Goal: Information Seeking & Learning: Learn about a topic

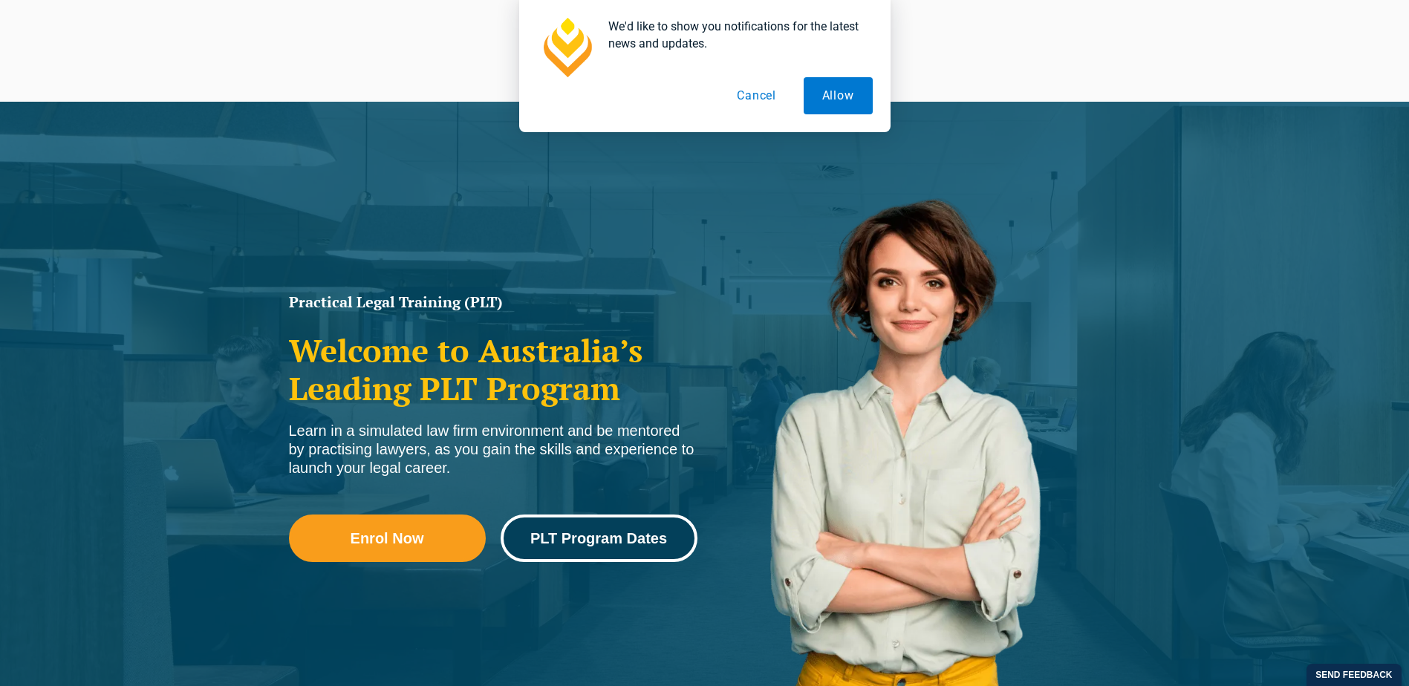
click at [585, 538] on span "PLT Program Dates" at bounding box center [598, 538] width 137 height 15
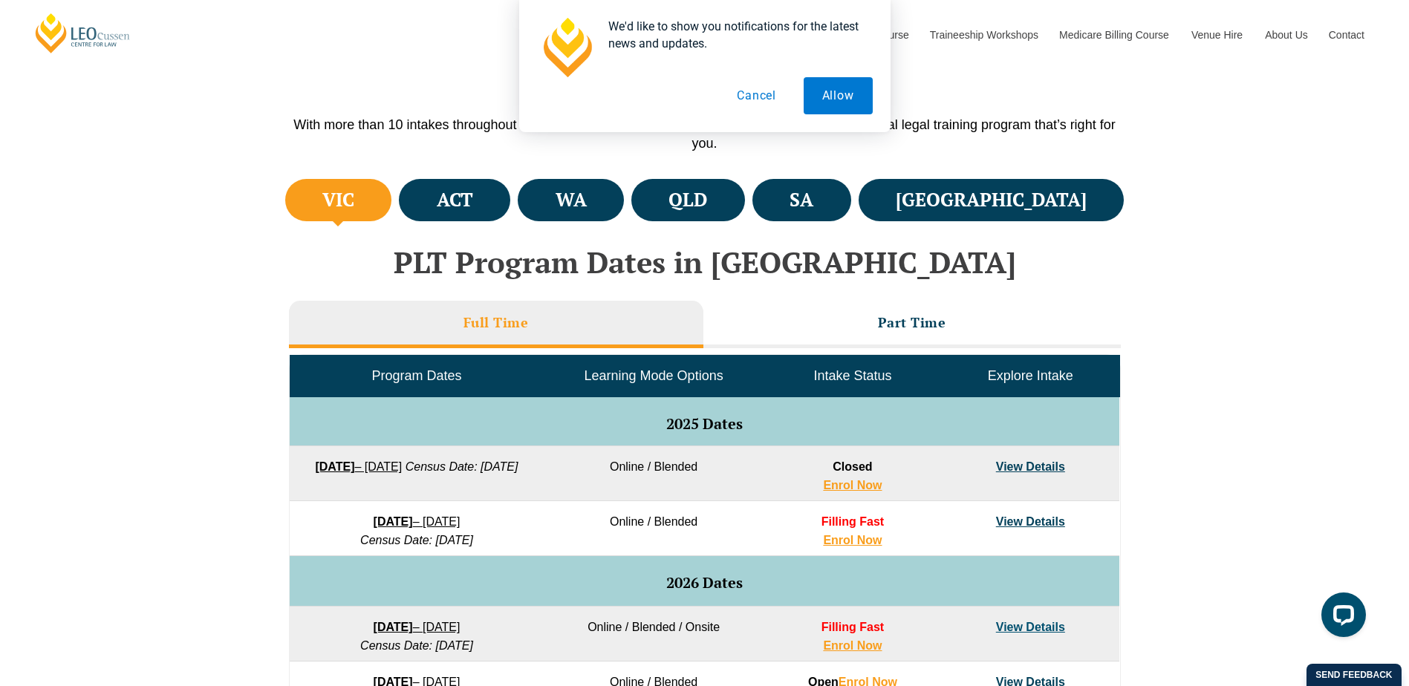
click at [1006, 521] on link "View Details" at bounding box center [1030, 521] width 69 height 13
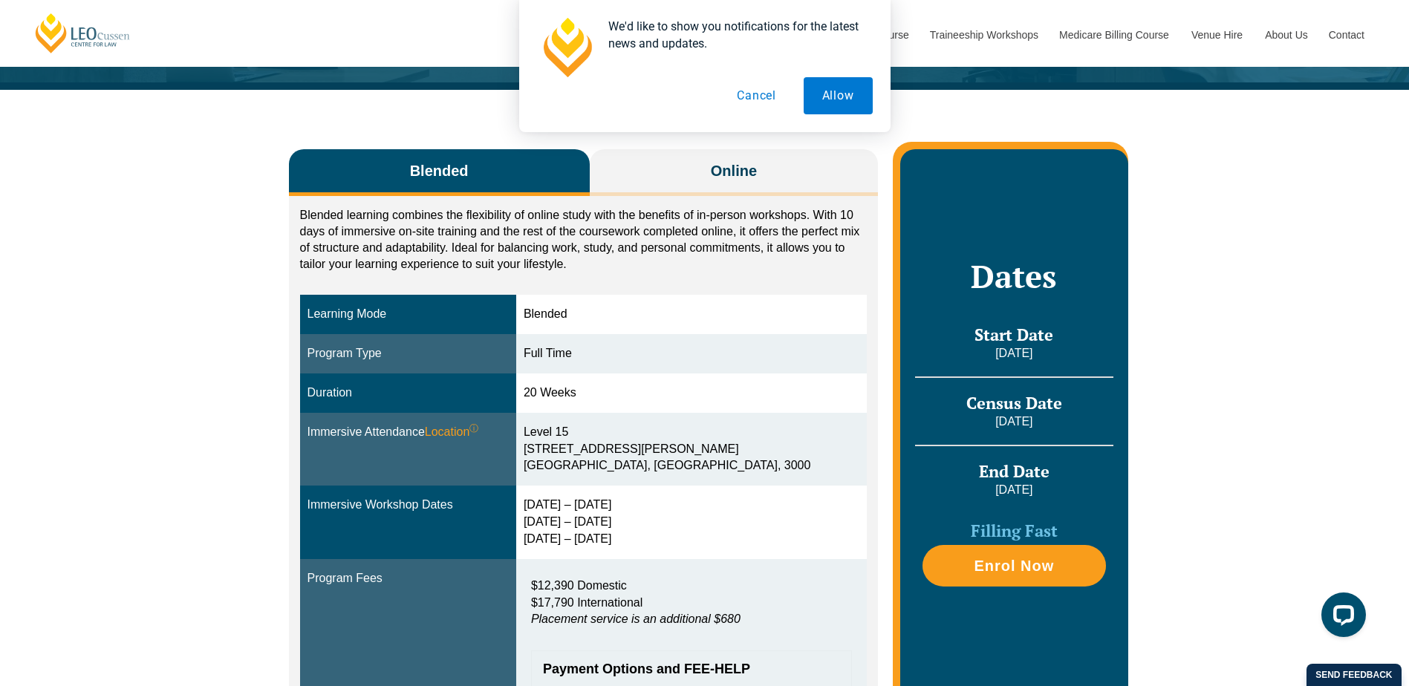
scroll to position [149, 0]
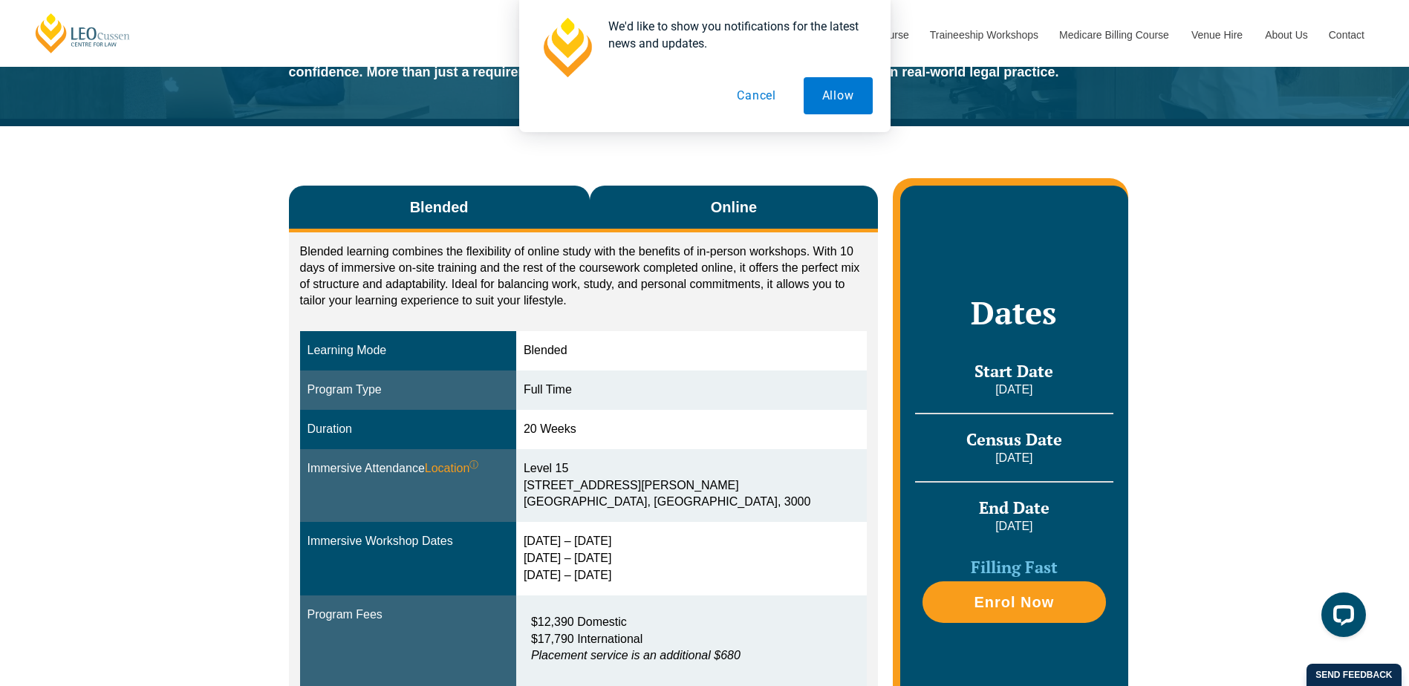
click at [762, 198] on button "Online" at bounding box center [734, 209] width 289 height 47
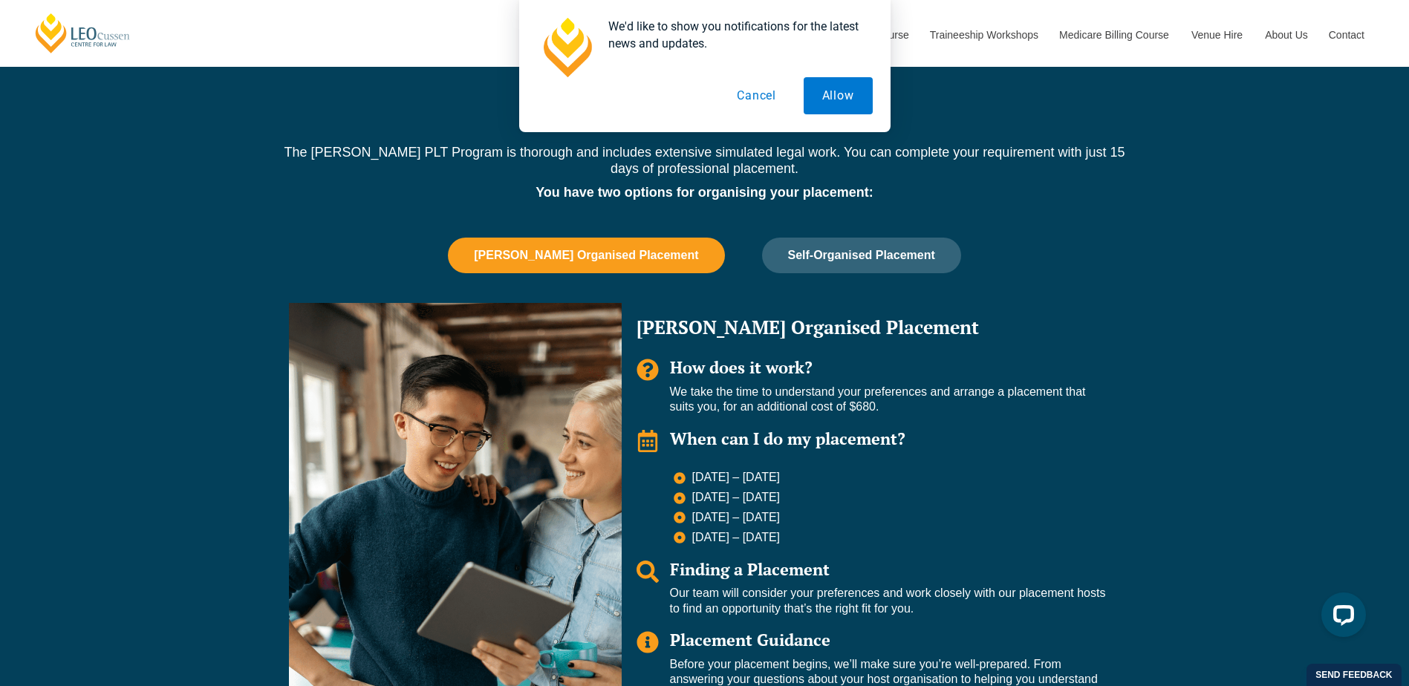
scroll to position [966, 0]
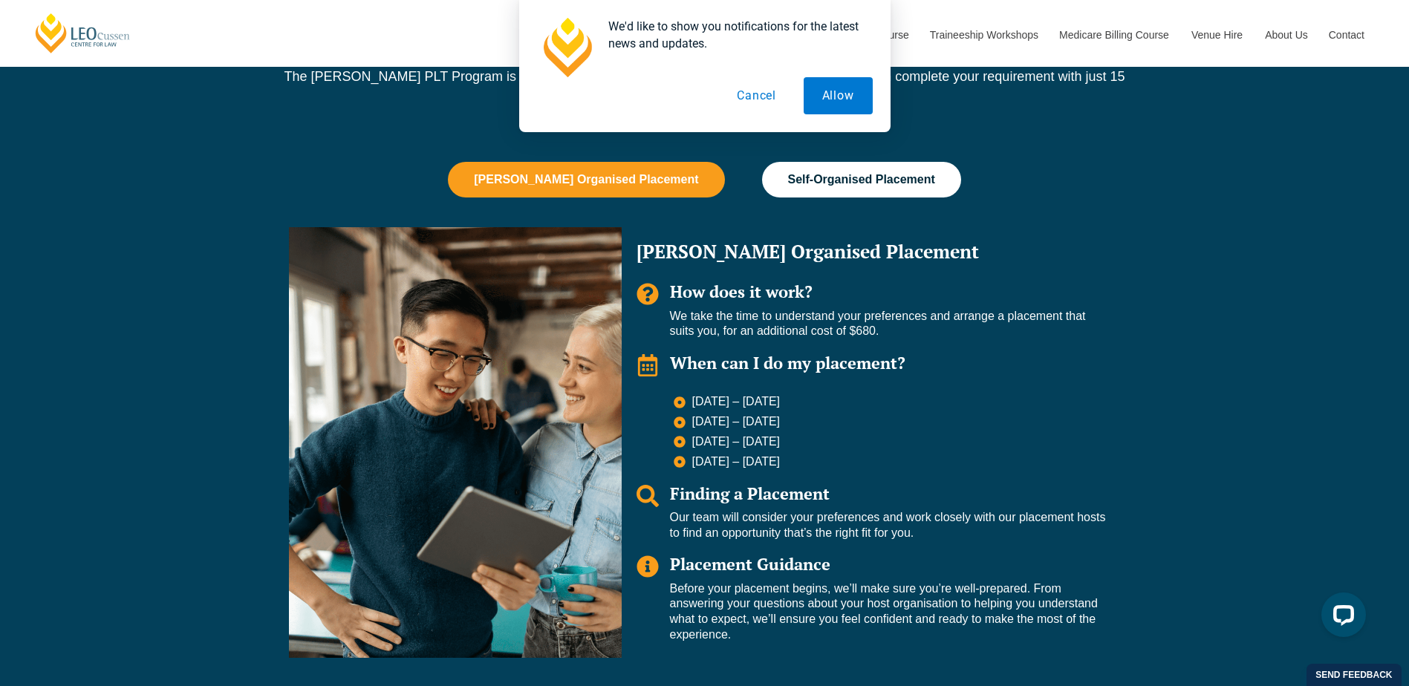
click at [810, 182] on span "Self-Organised Placement" at bounding box center [861, 179] width 147 height 13
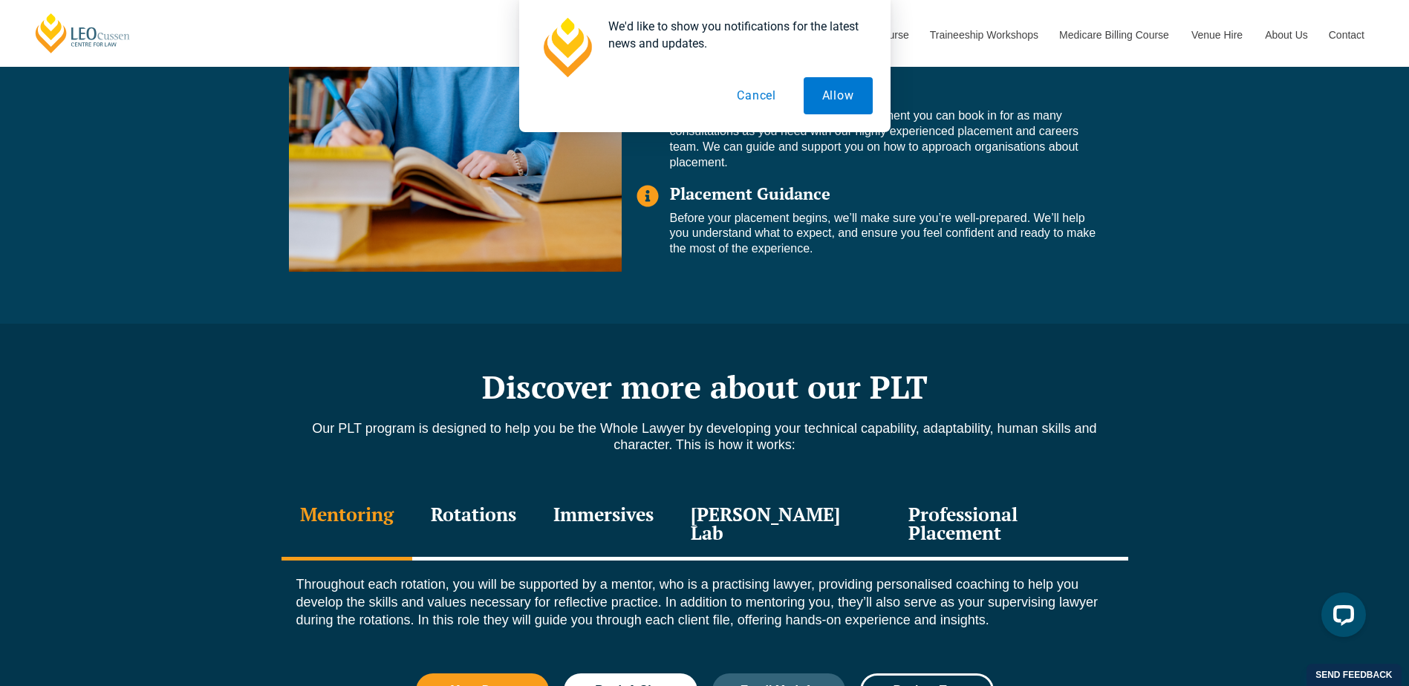
scroll to position [1337, 0]
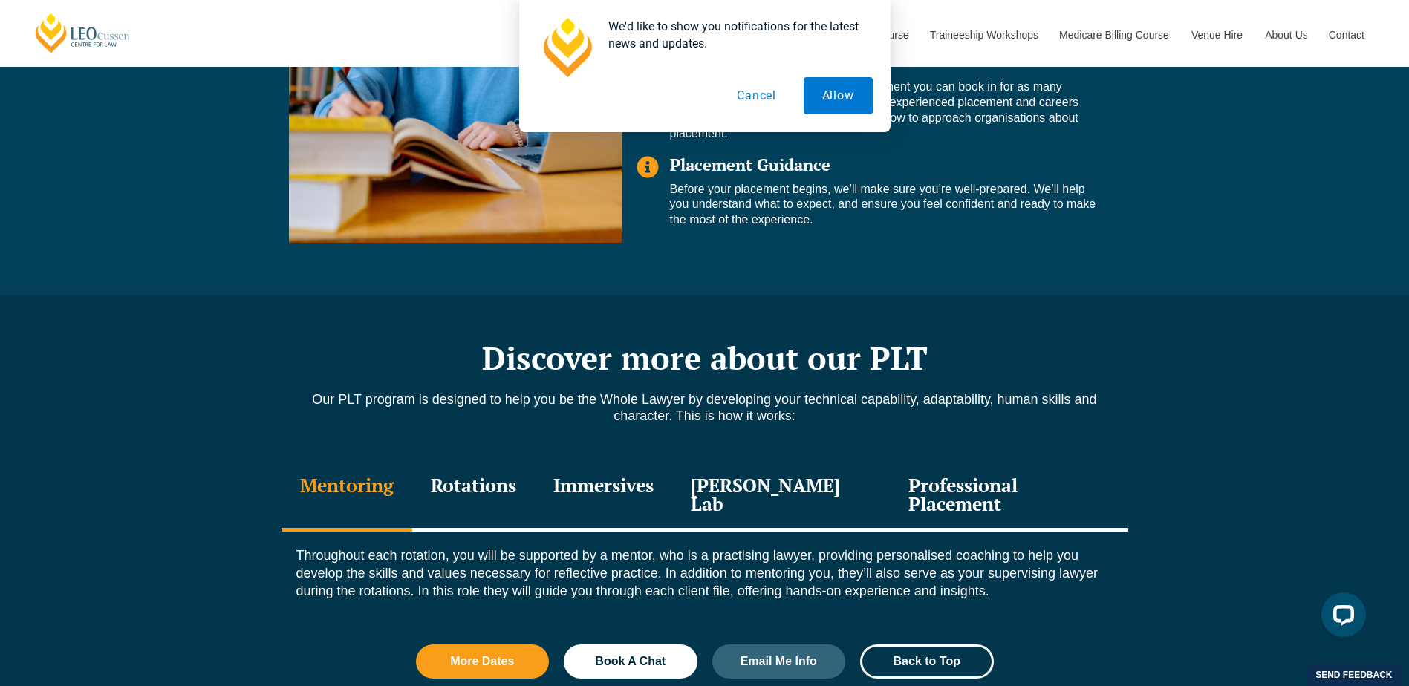
click at [474, 486] on div "Rotations" at bounding box center [473, 496] width 123 height 71
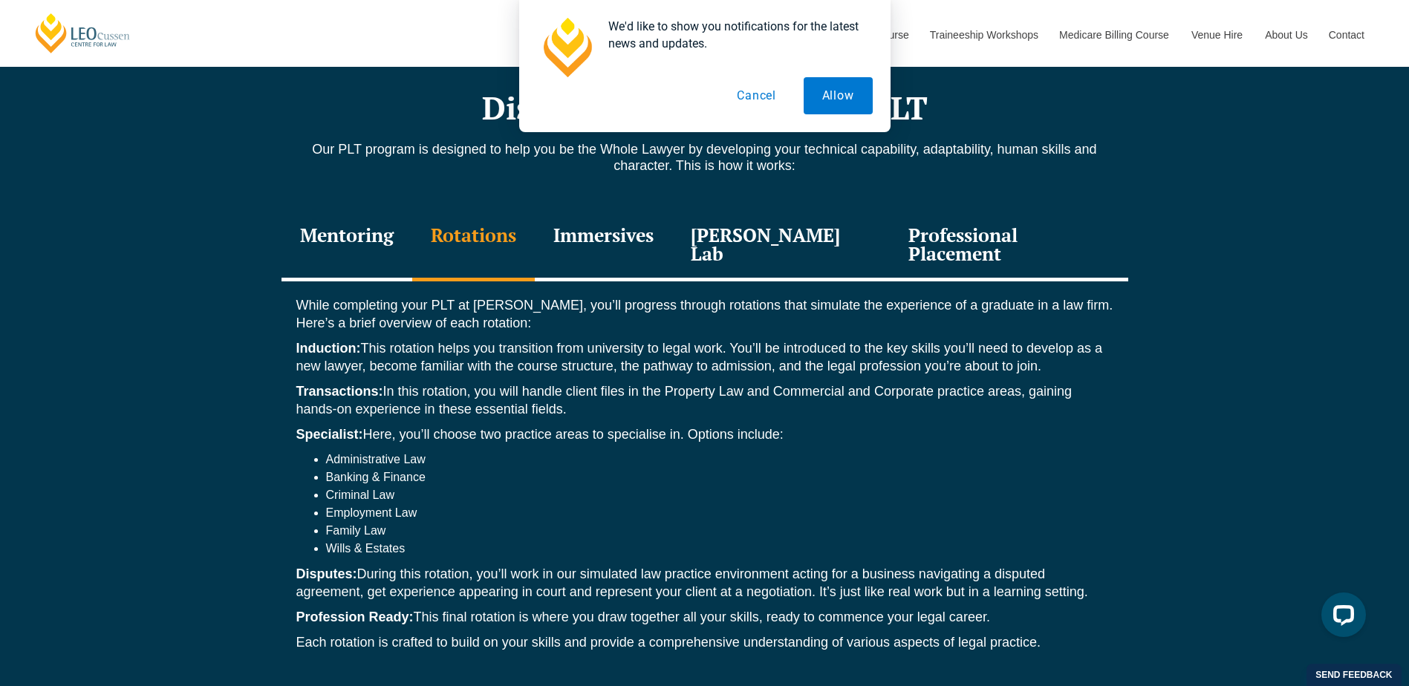
scroll to position [1634, 0]
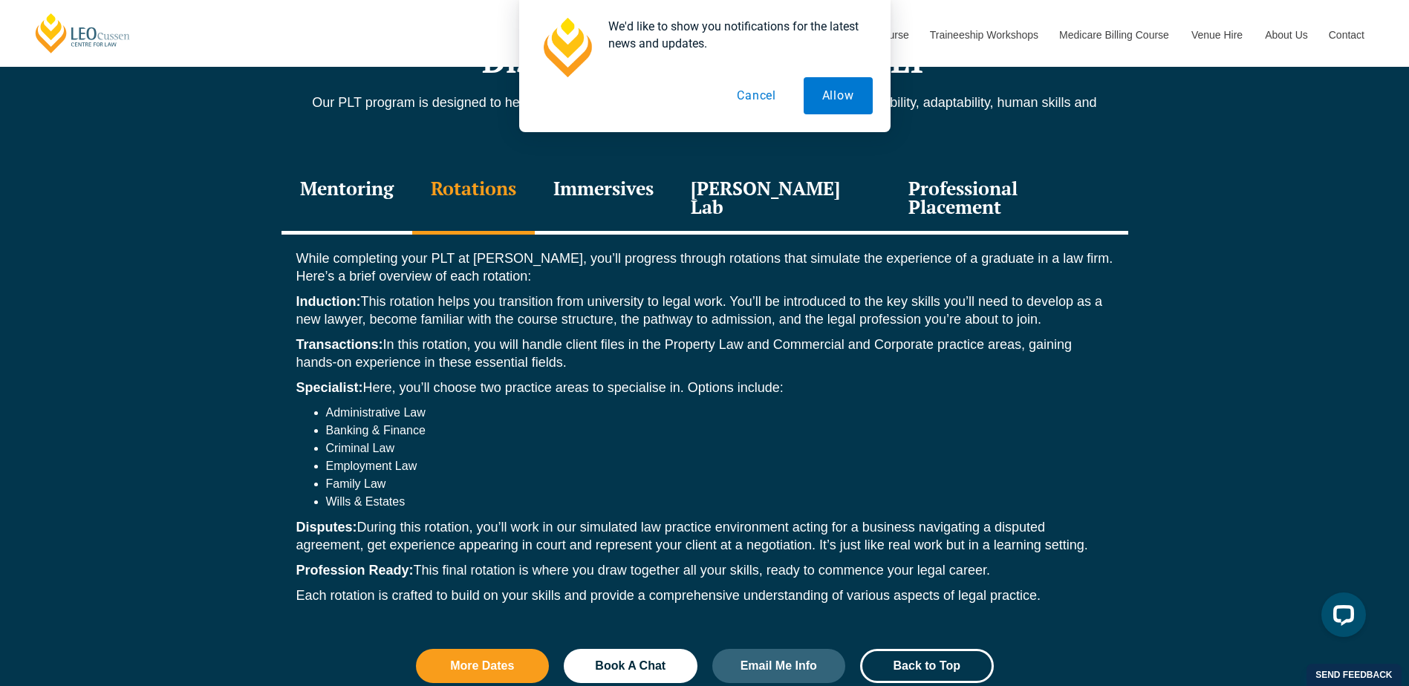
click at [619, 195] on div "Immersives" at bounding box center [603, 199] width 137 height 71
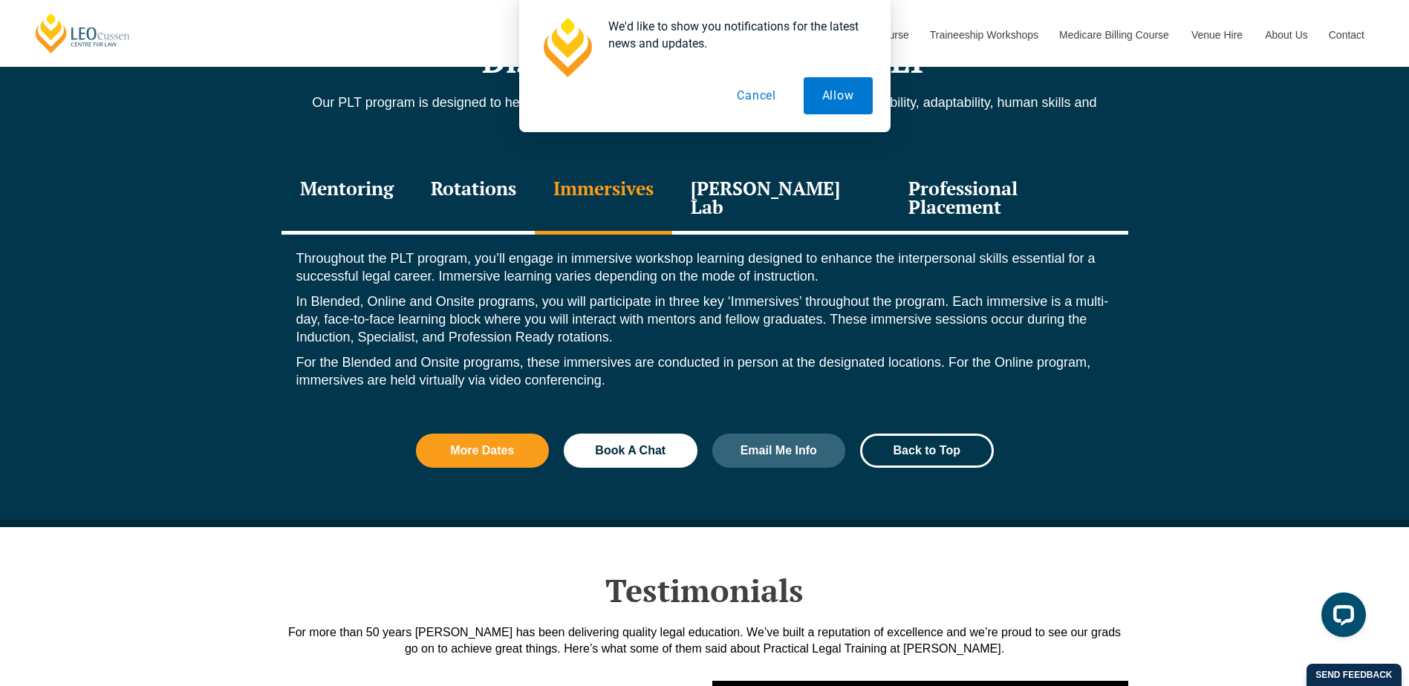
click at [752, 192] on div "Leo Justice Lab" at bounding box center [781, 199] width 218 height 71
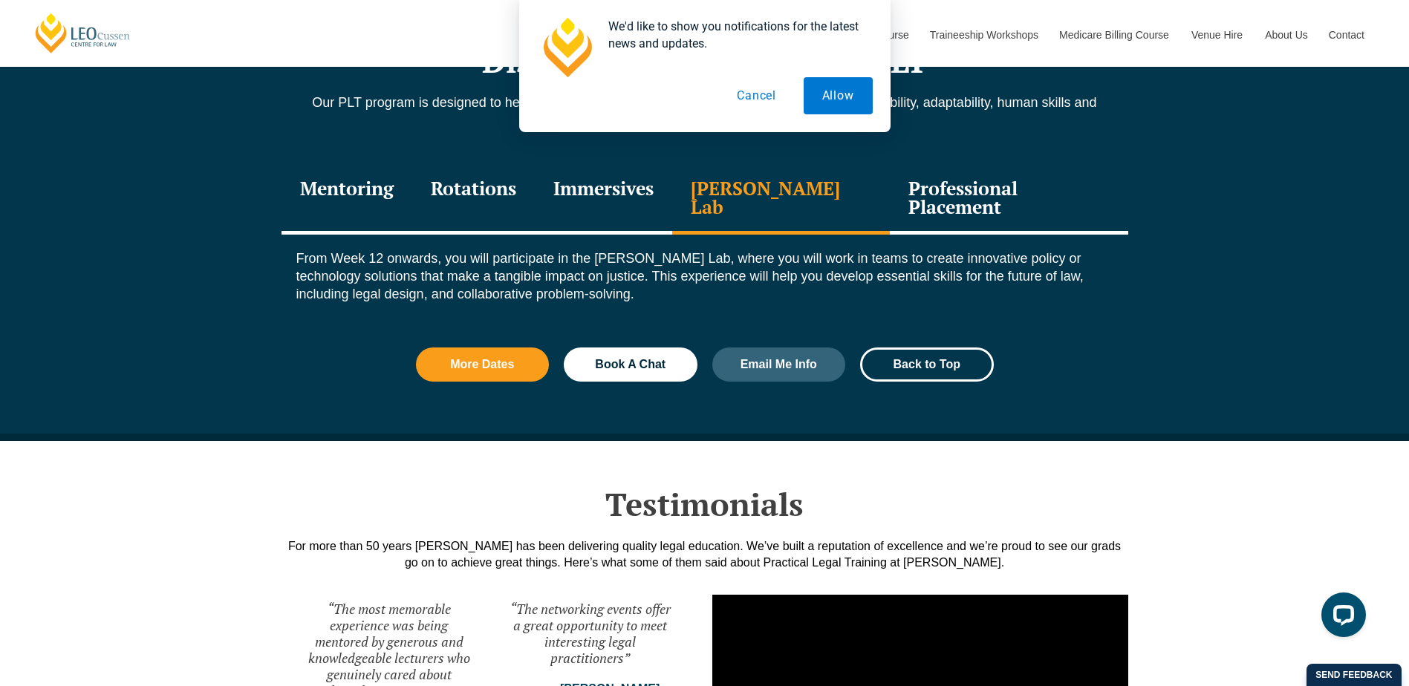
click at [937, 182] on div "Professional Placement" at bounding box center [1009, 199] width 238 height 71
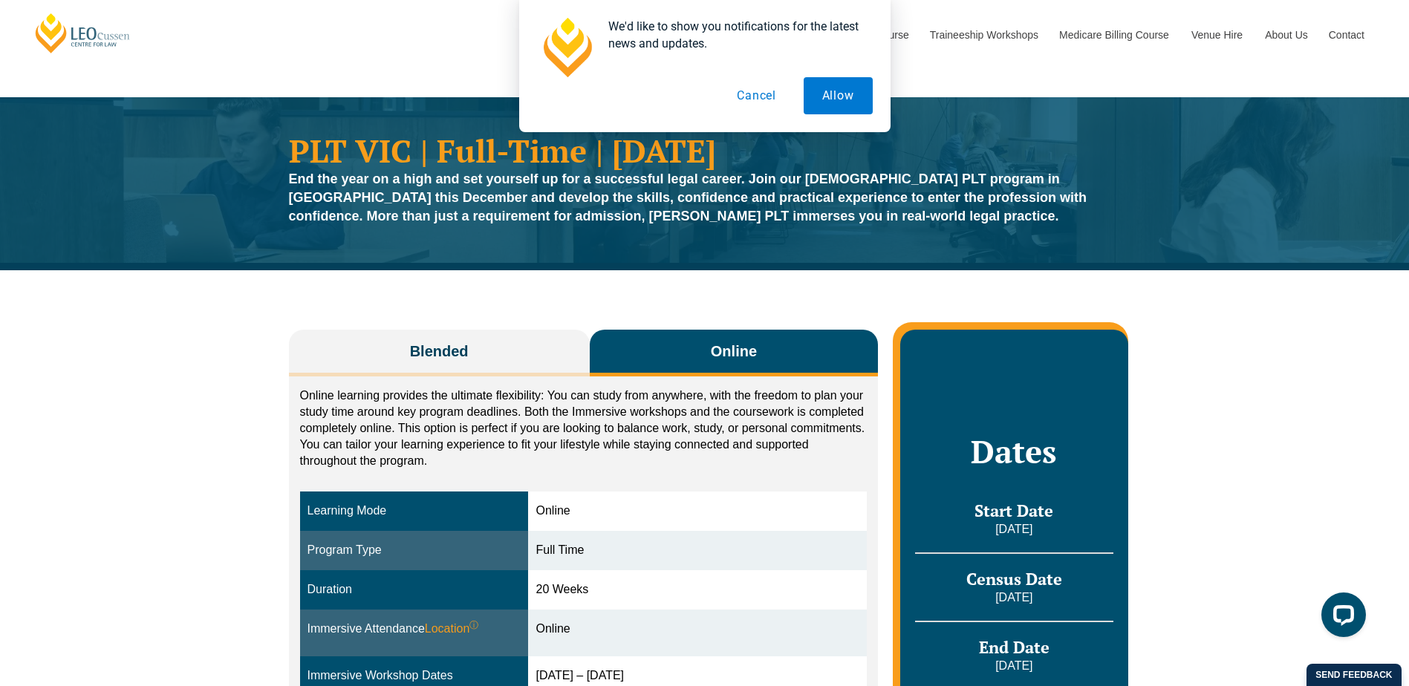
scroll to position [0, 0]
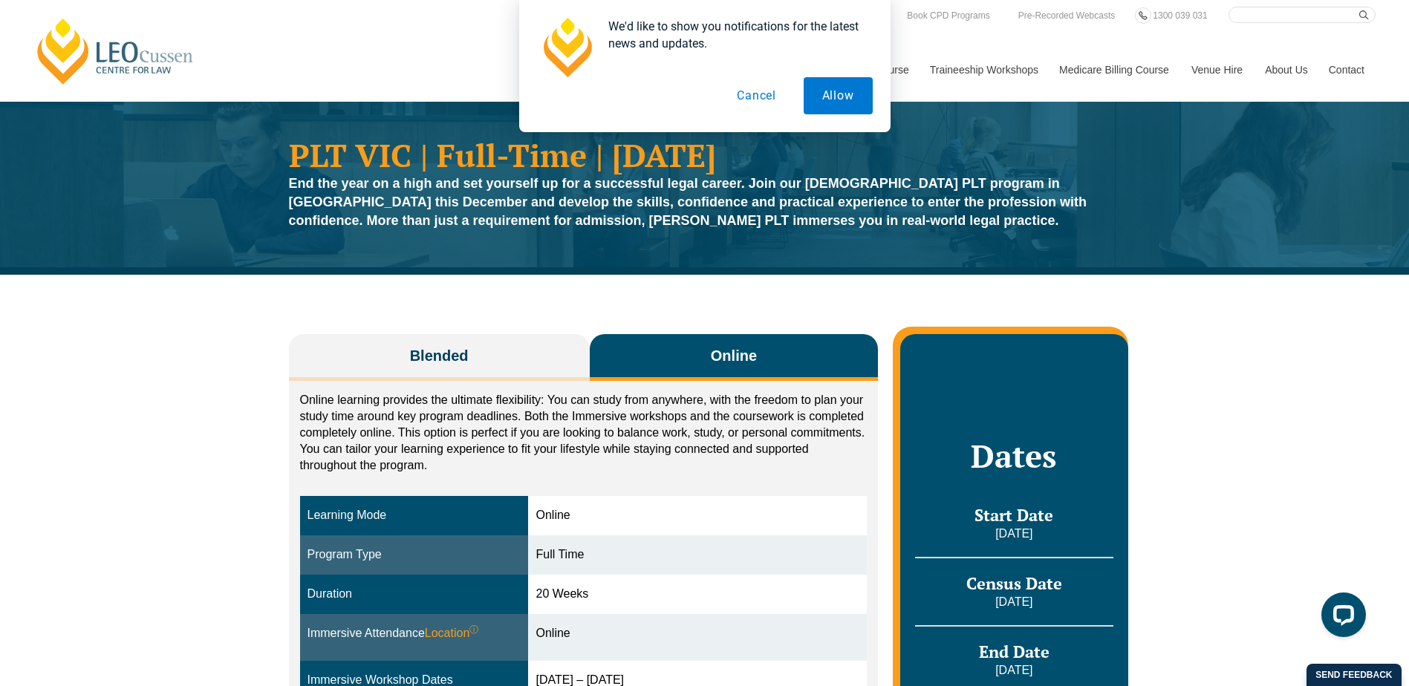
click at [762, 100] on button "Cancel" at bounding box center [756, 95] width 77 height 37
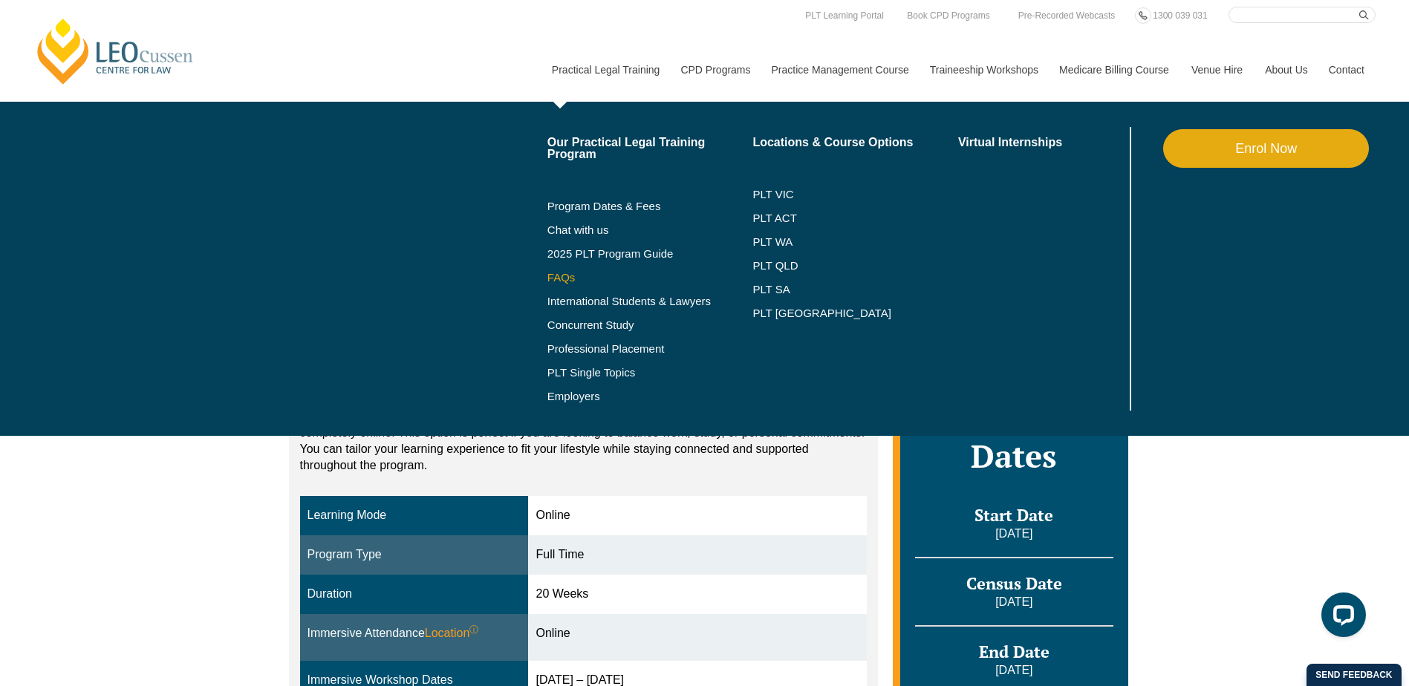
click at [550, 281] on link "FAQs" at bounding box center [650, 278] width 206 height 12
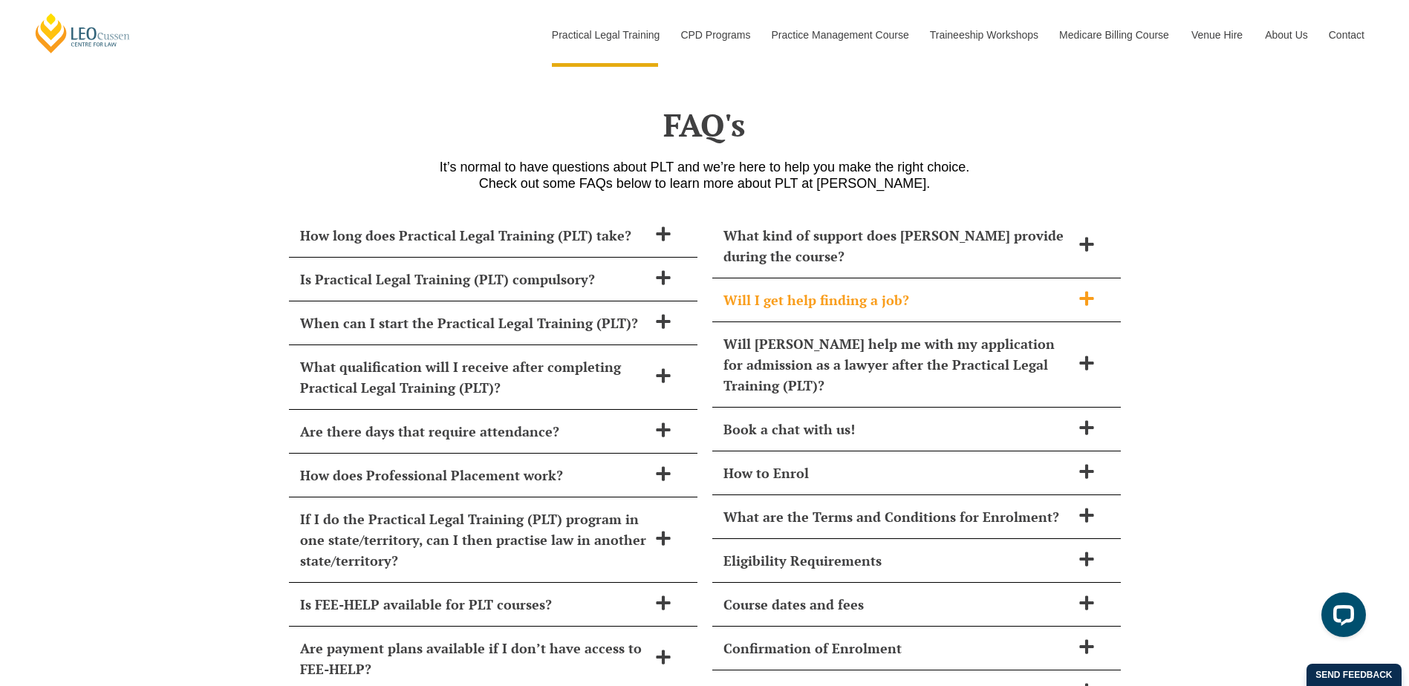
click at [1094, 290] on icon at bounding box center [1086, 298] width 16 height 16
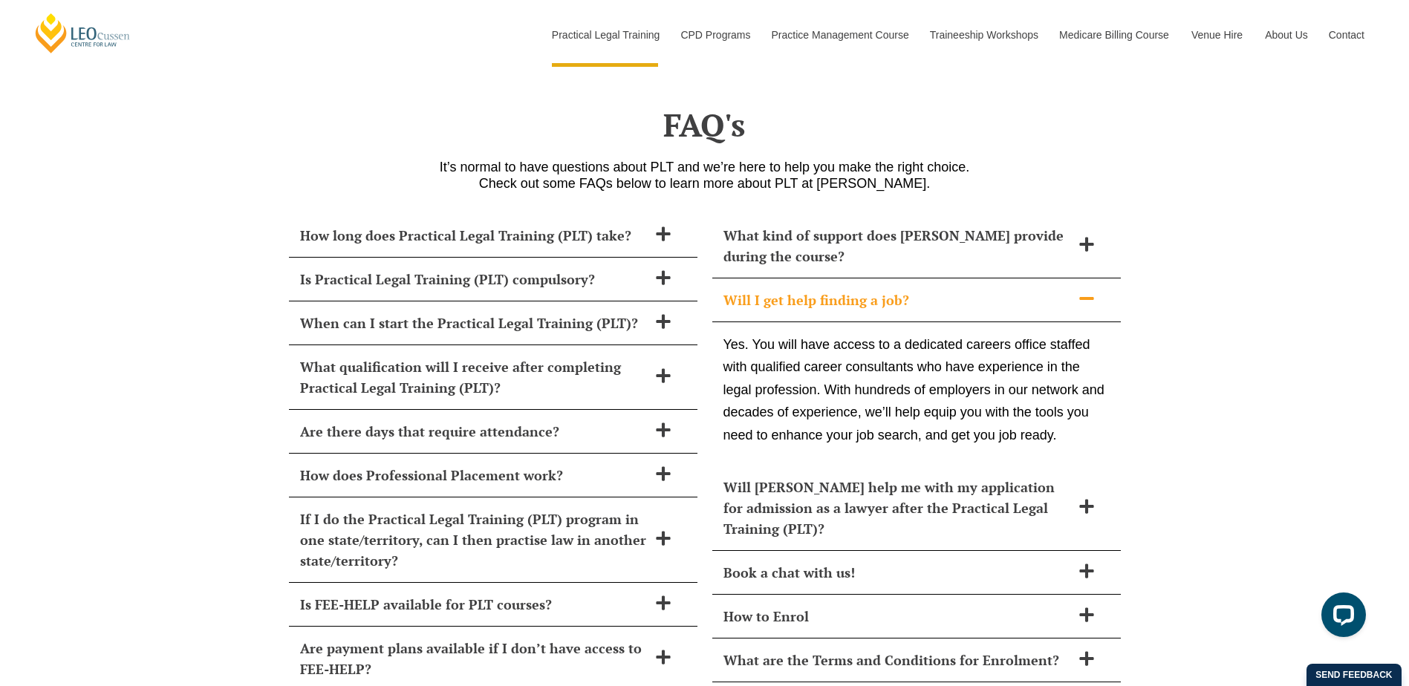
click at [1089, 290] on icon at bounding box center [1086, 298] width 16 height 16
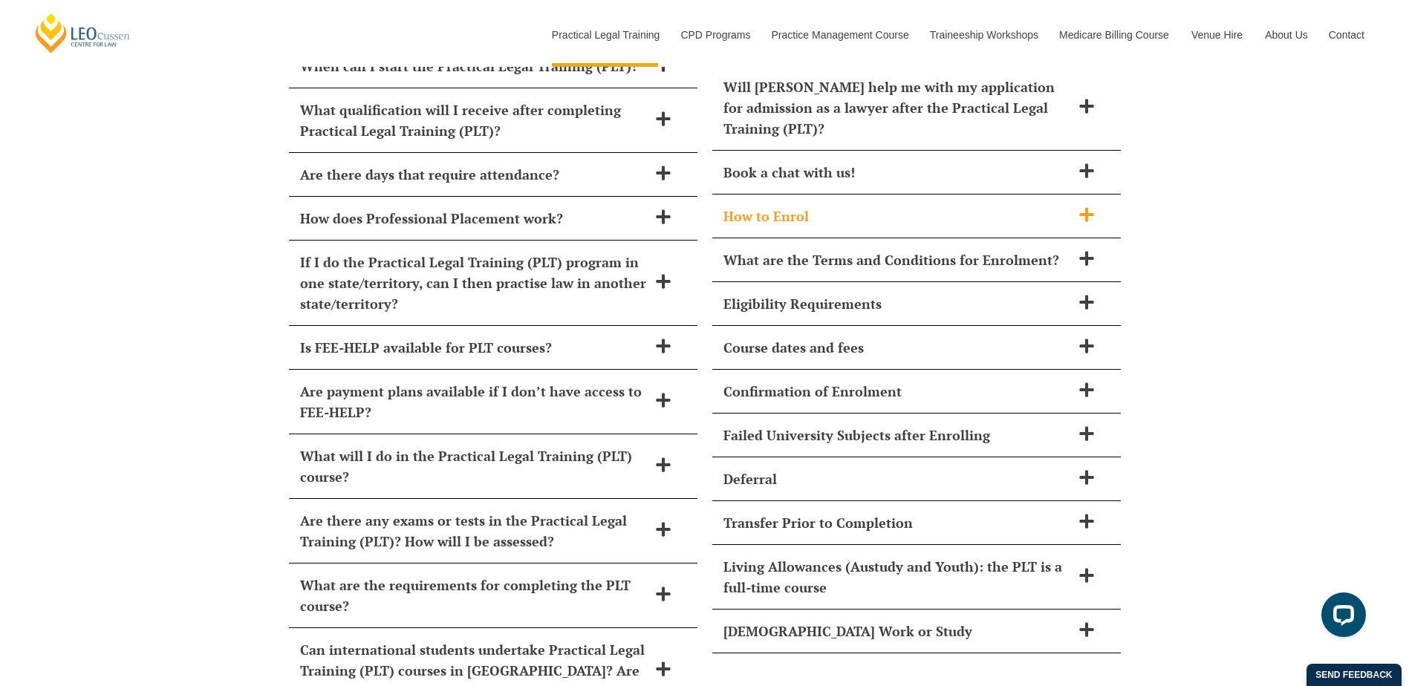
scroll to position [6289, 0]
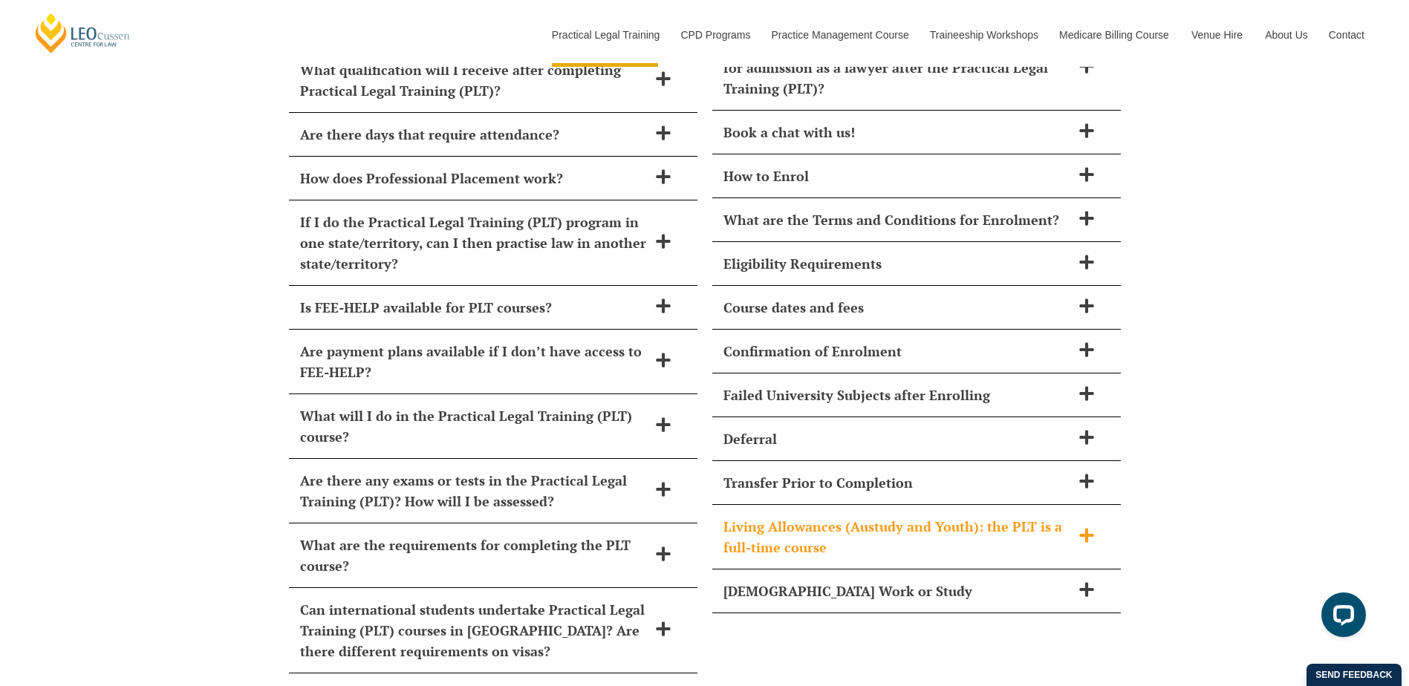
click at [1090, 527] on icon at bounding box center [1086, 535] width 16 height 16
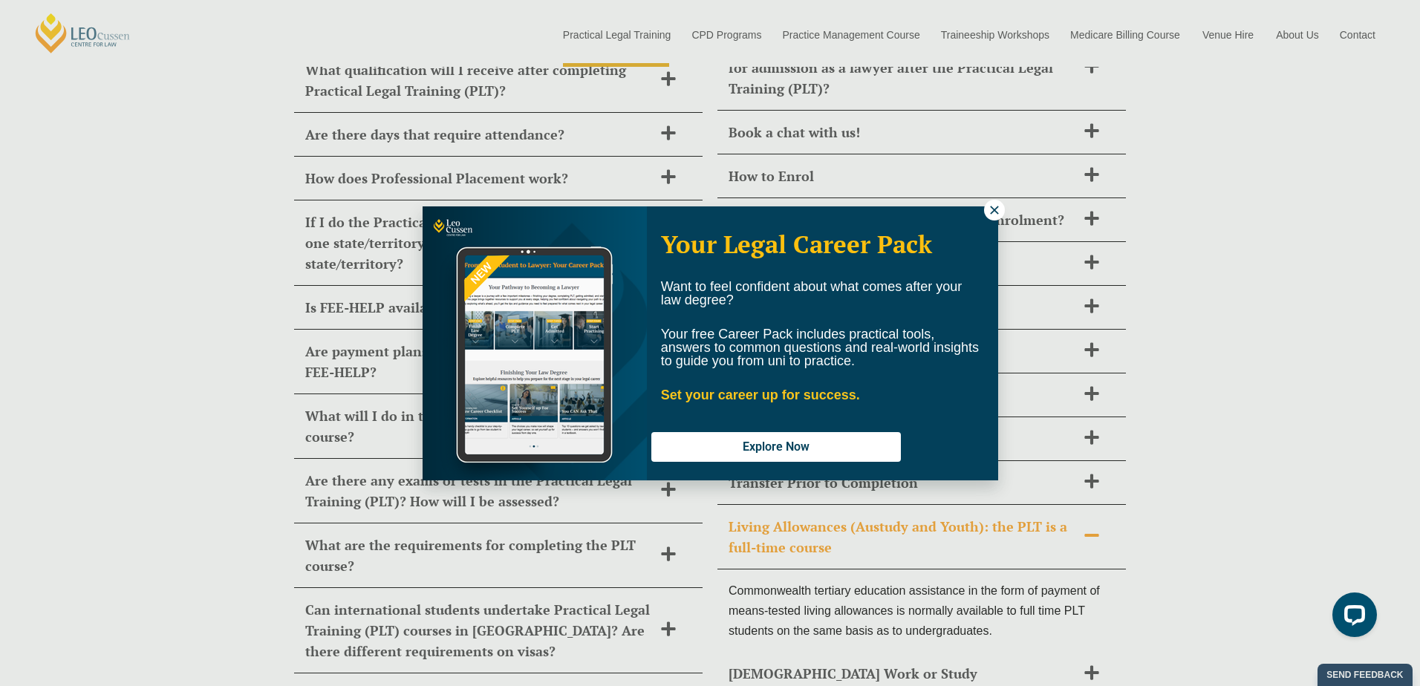
click at [993, 207] on icon at bounding box center [994, 210] width 13 height 13
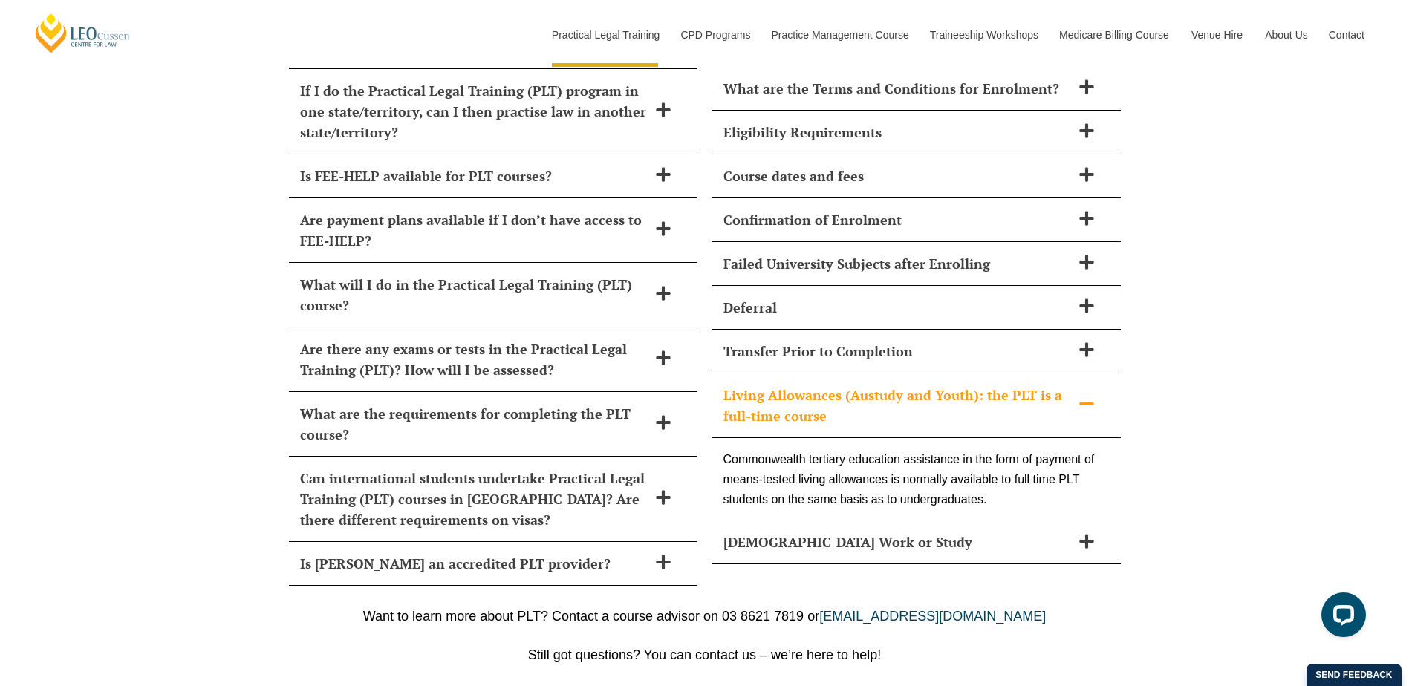
scroll to position [6438, 0]
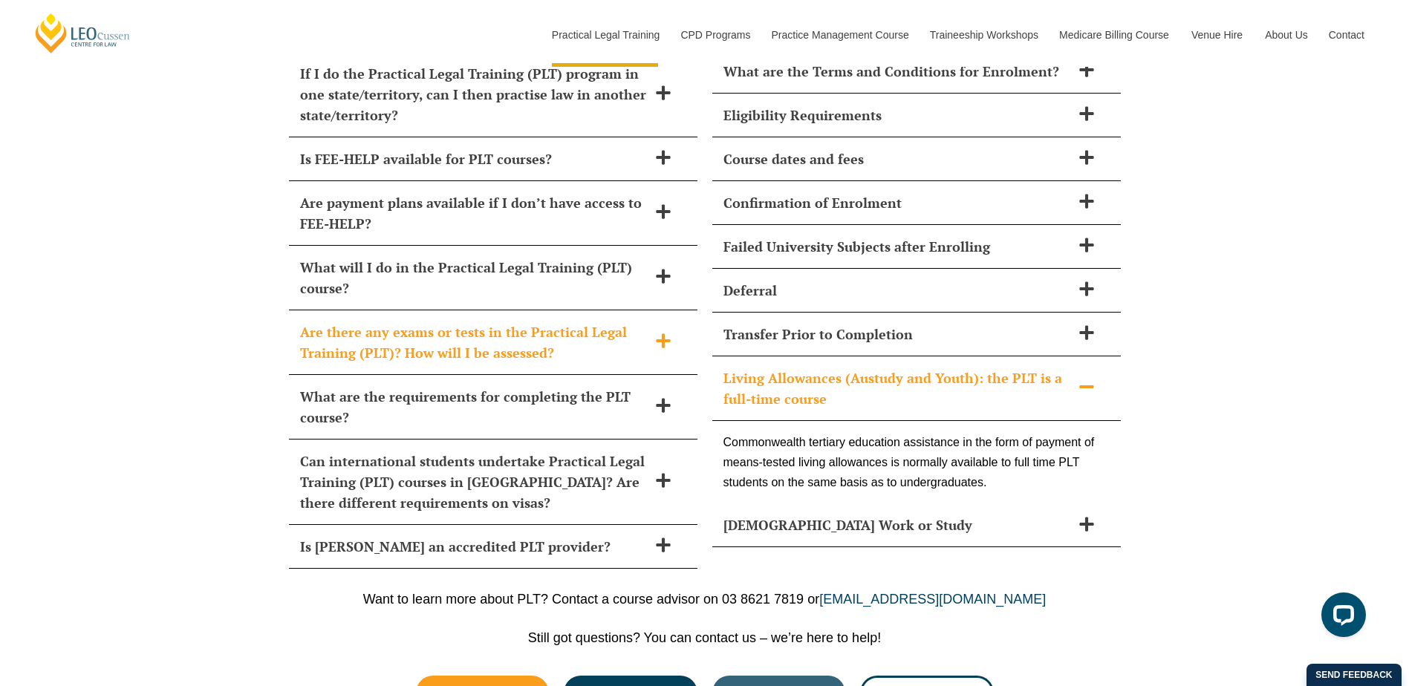
click at [660, 333] on icon at bounding box center [663, 341] width 16 height 16
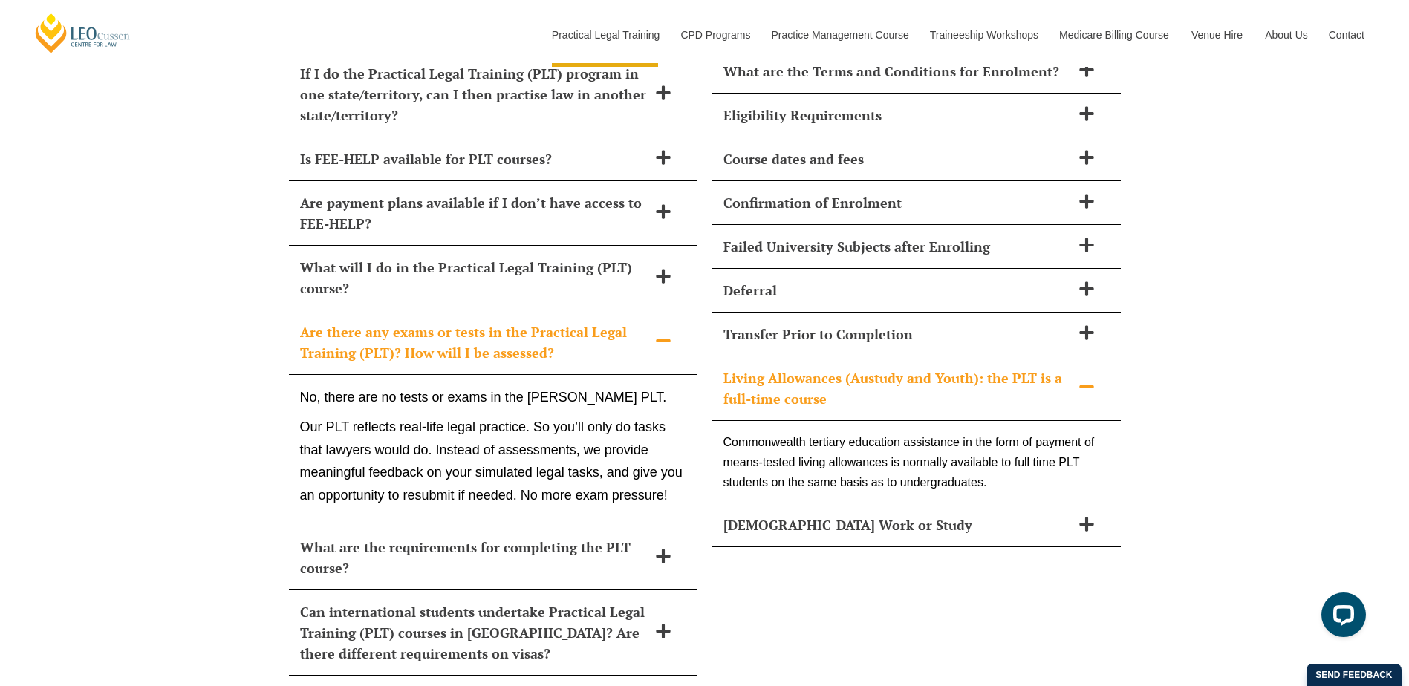
click at [660, 333] on icon at bounding box center [663, 341] width 16 height 16
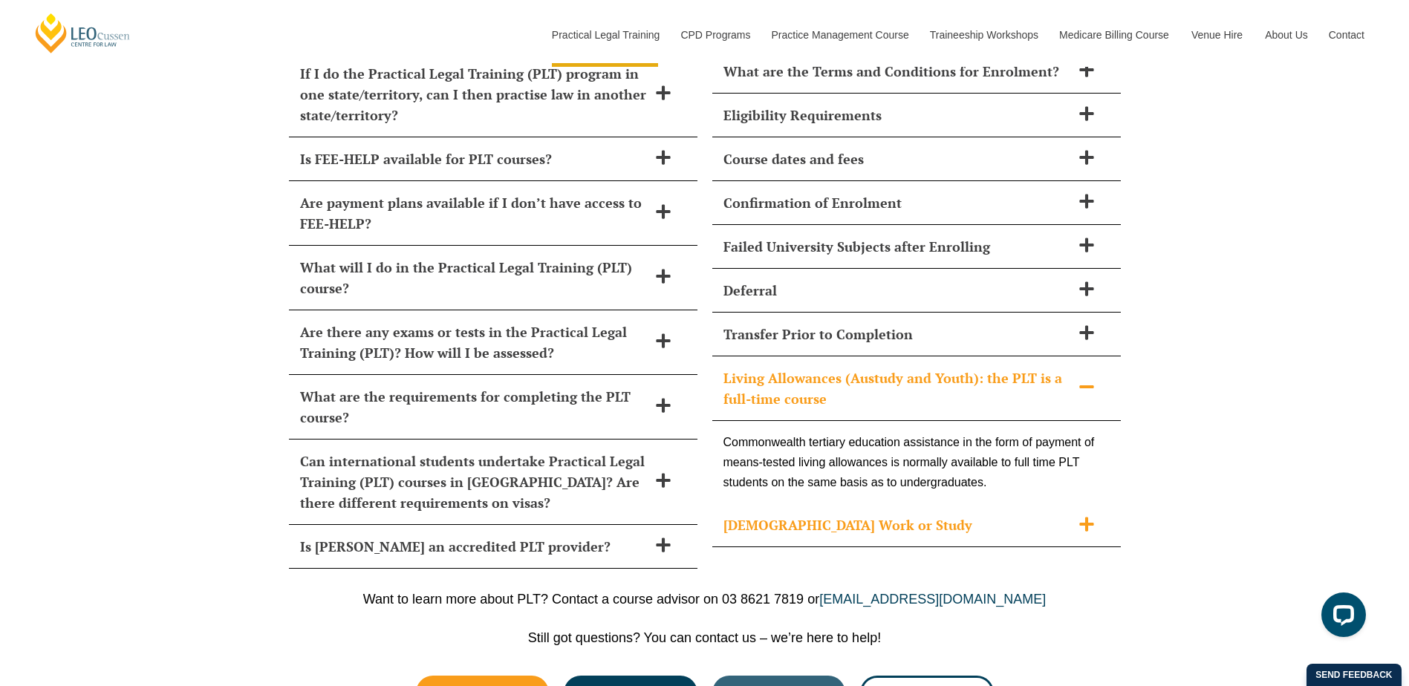
click at [1090, 516] on icon at bounding box center [1086, 524] width 16 height 16
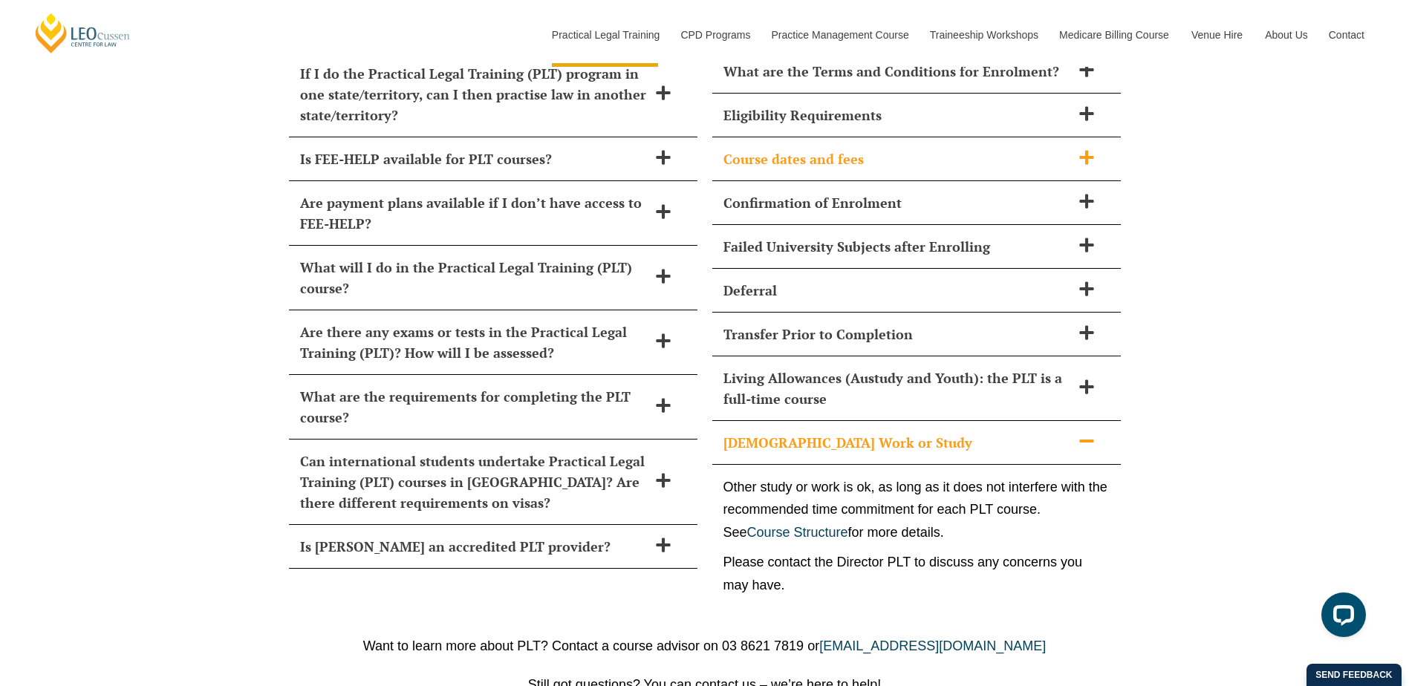
click at [1097, 137] on div "Course dates and fees" at bounding box center [916, 159] width 409 height 44
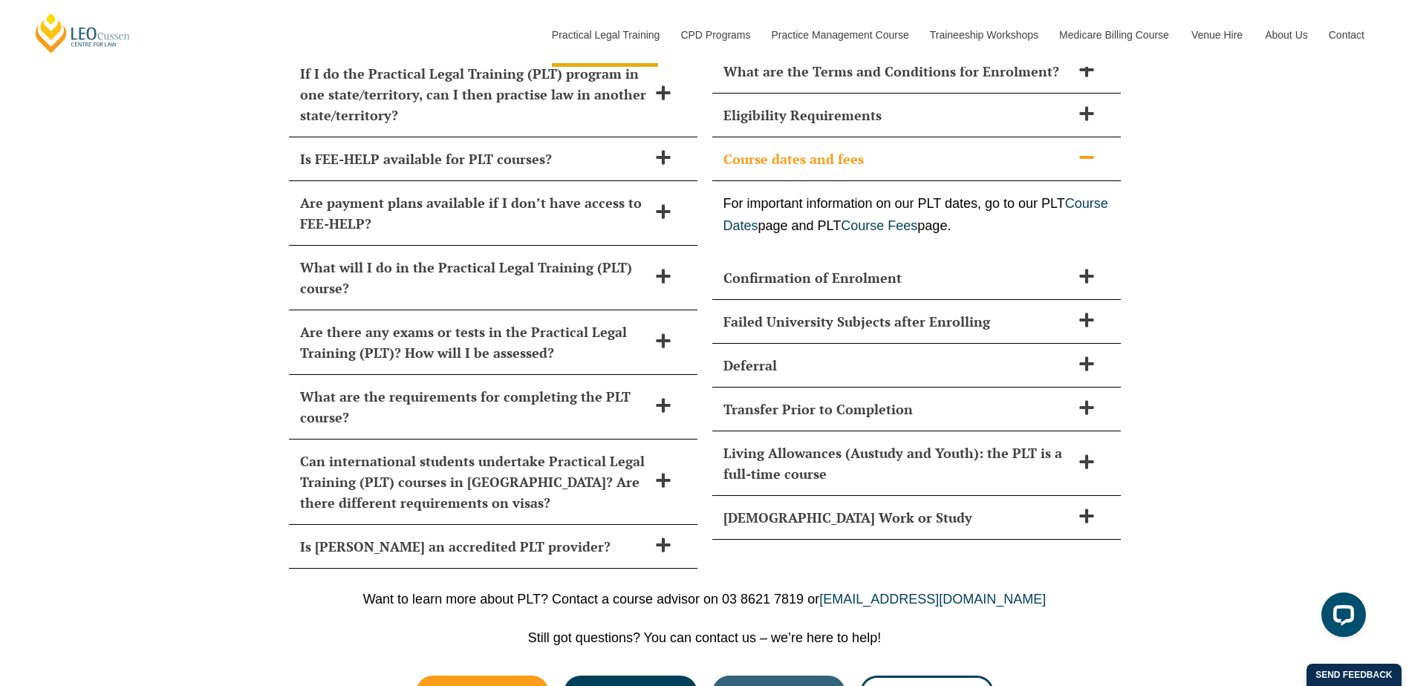
click at [1097, 137] on div "Course dates and fees" at bounding box center [916, 159] width 409 height 44
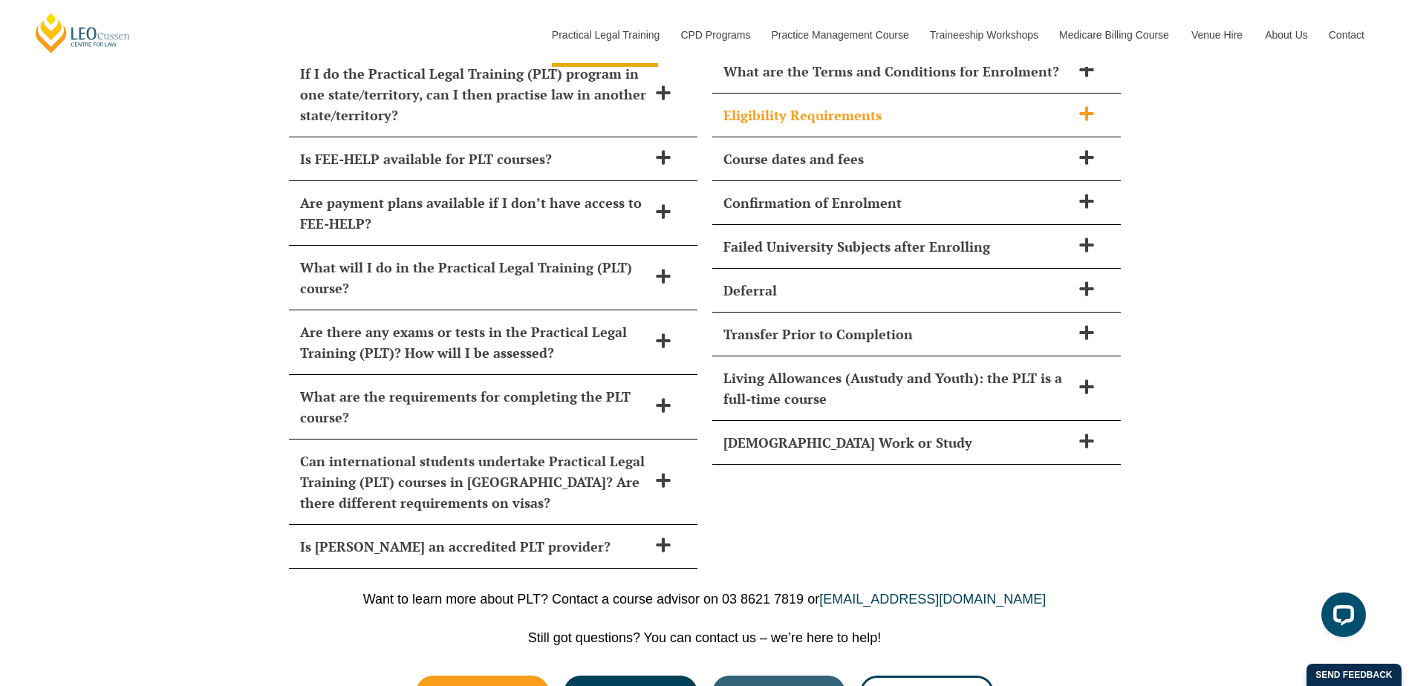
click at [1087, 105] on span at bounding box center [1086, 114] width 31 height 19
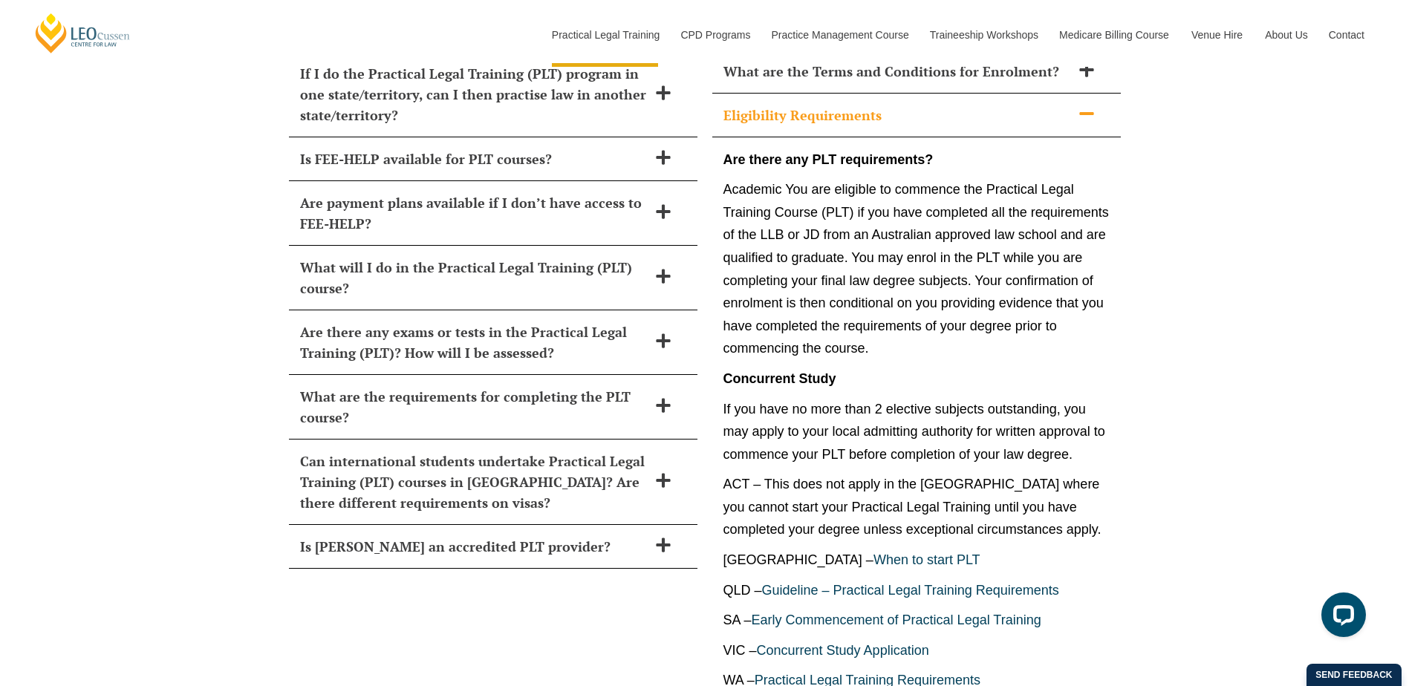
click at [1087, 105] on span at bounding box center [1086, 114] width 31 height 19
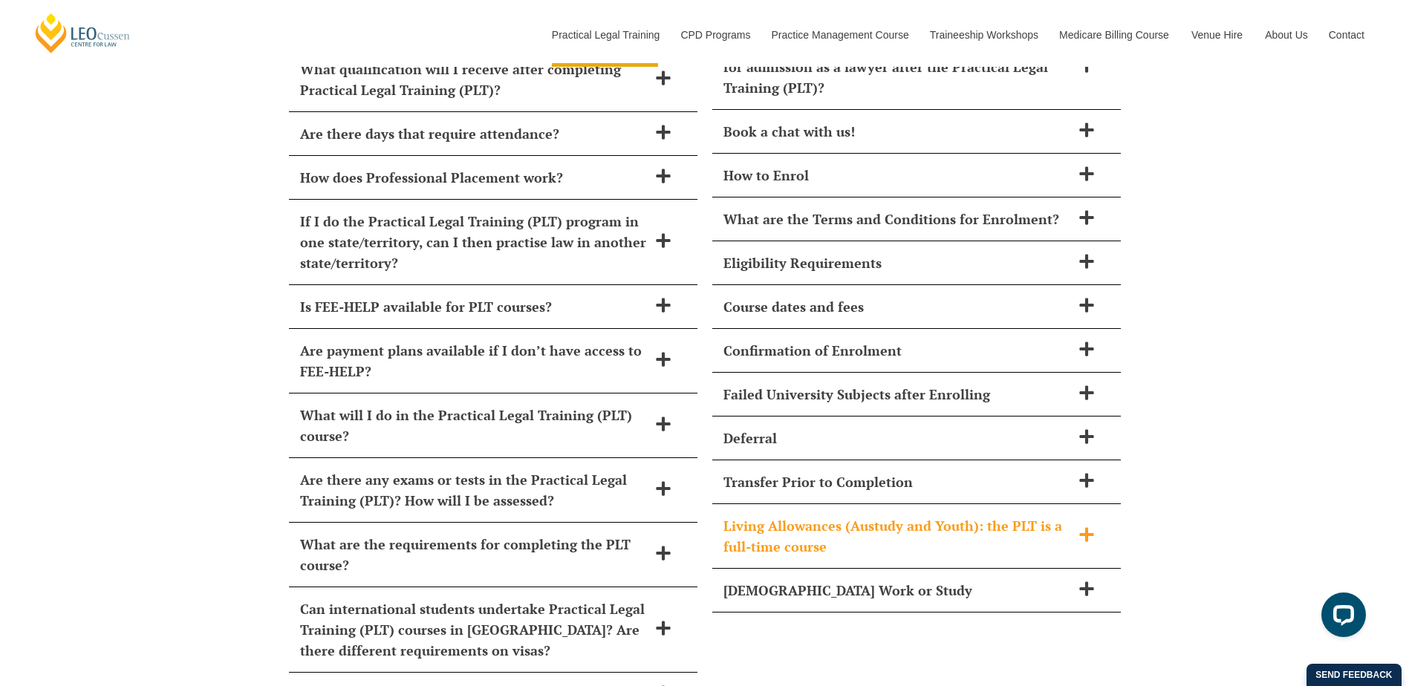
scroll to position [6289, 0]
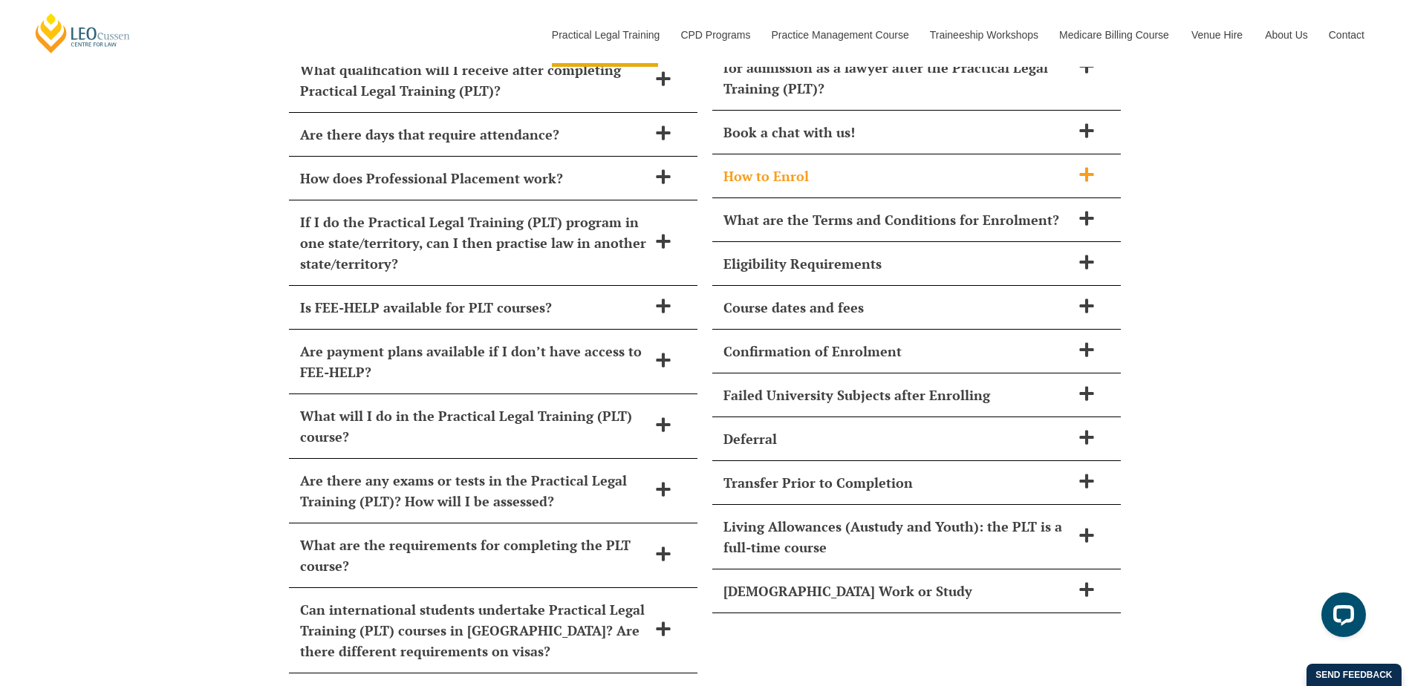
click at [1070, 154] on div "How to Enrol" at bounding box center [916, 176] width 409 height 44
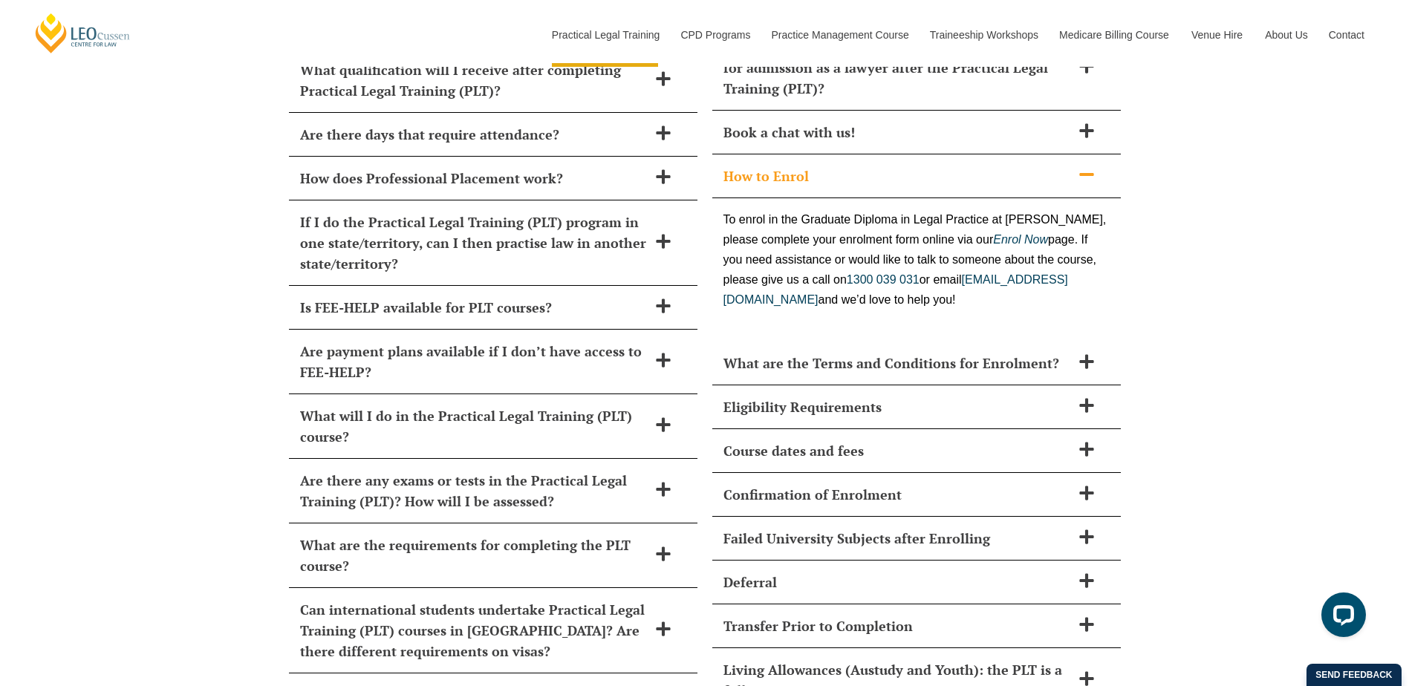
click at [1071, 166] on span at bounding box center [1086, 175] width 31 height 19
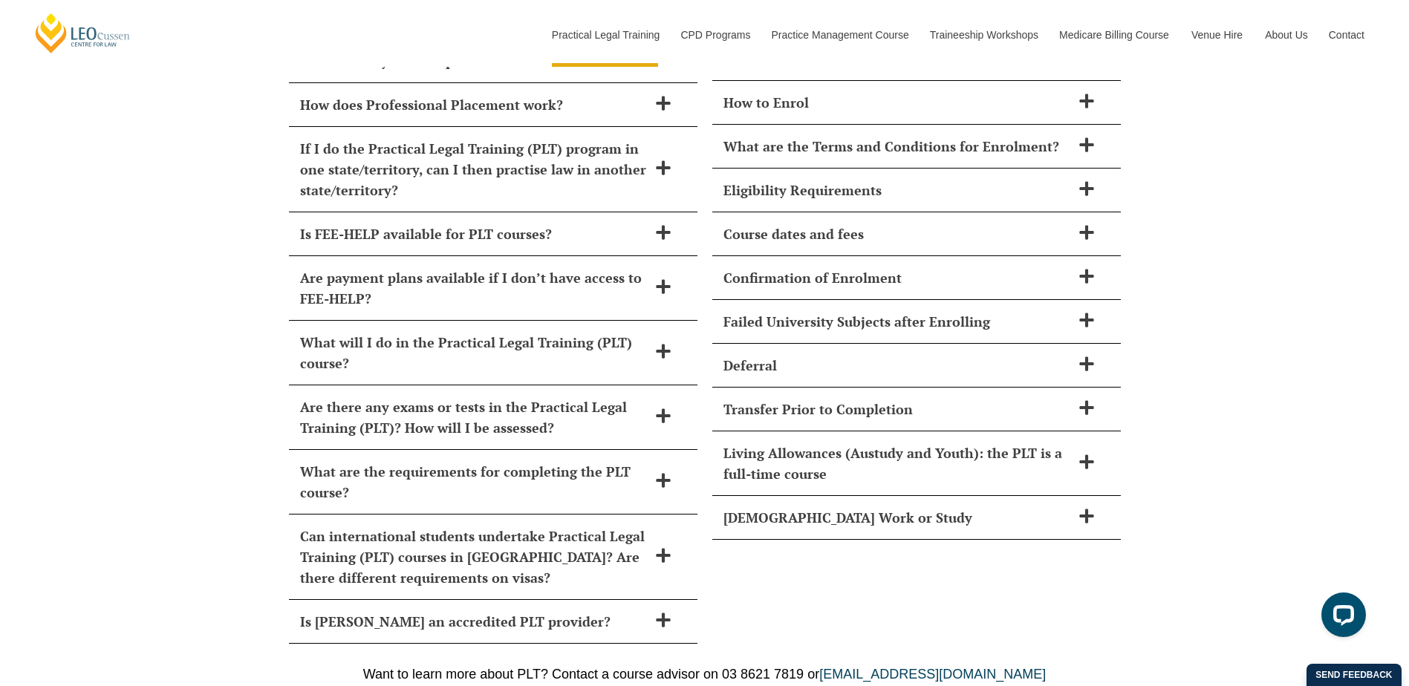
scroll to position [6364, 0]
click at [648, 278] on span at bounding box center [663, 287] width 31 height 19
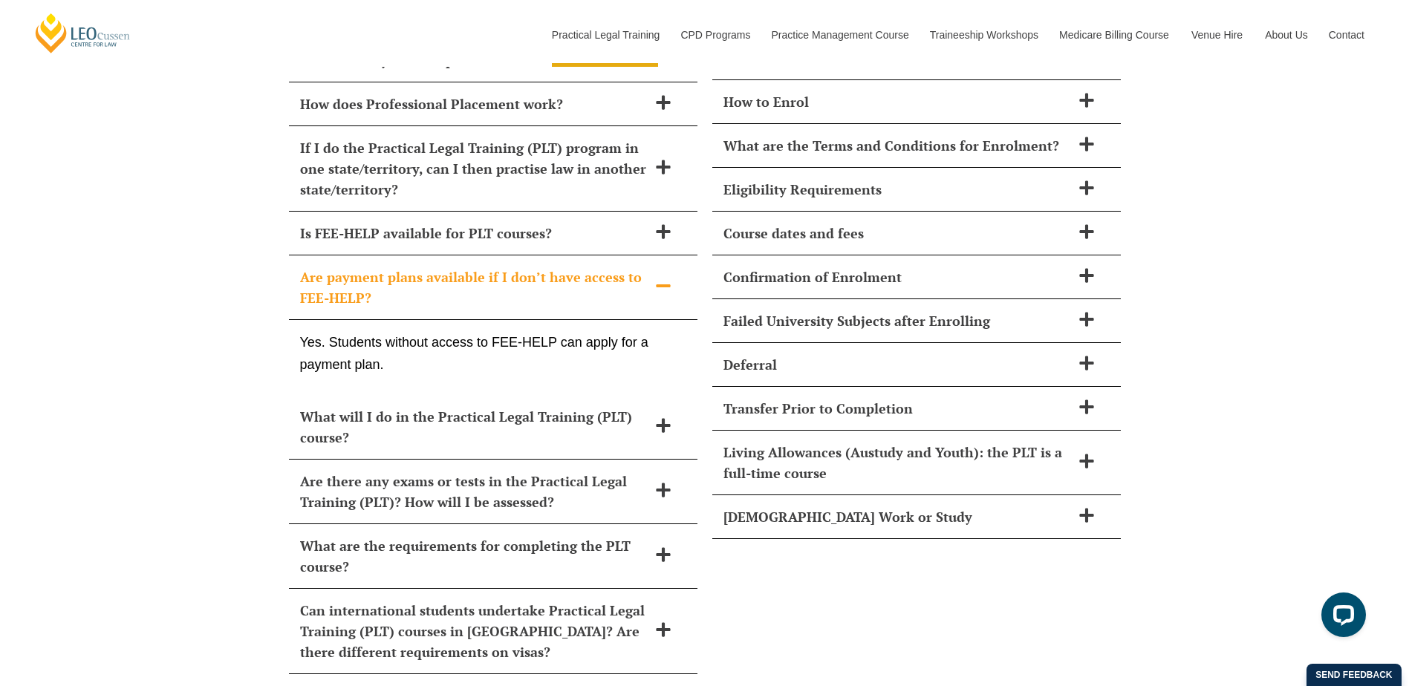
click at [648, 278] on span at bounding box center [663, 287] width 31 height 19
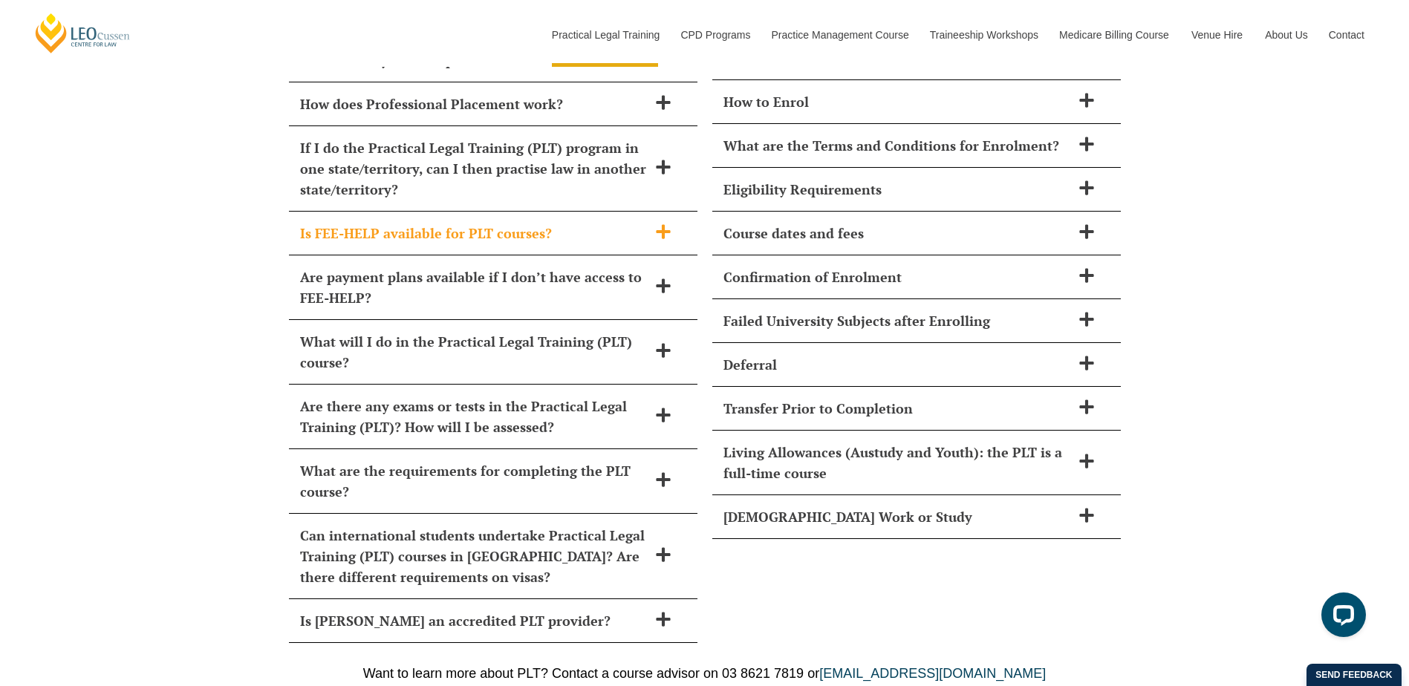
click at [615, 223] on h2 "Is FEE-HELP available for PLT courses?" at bounding box center [474, 233] width 348 height 21
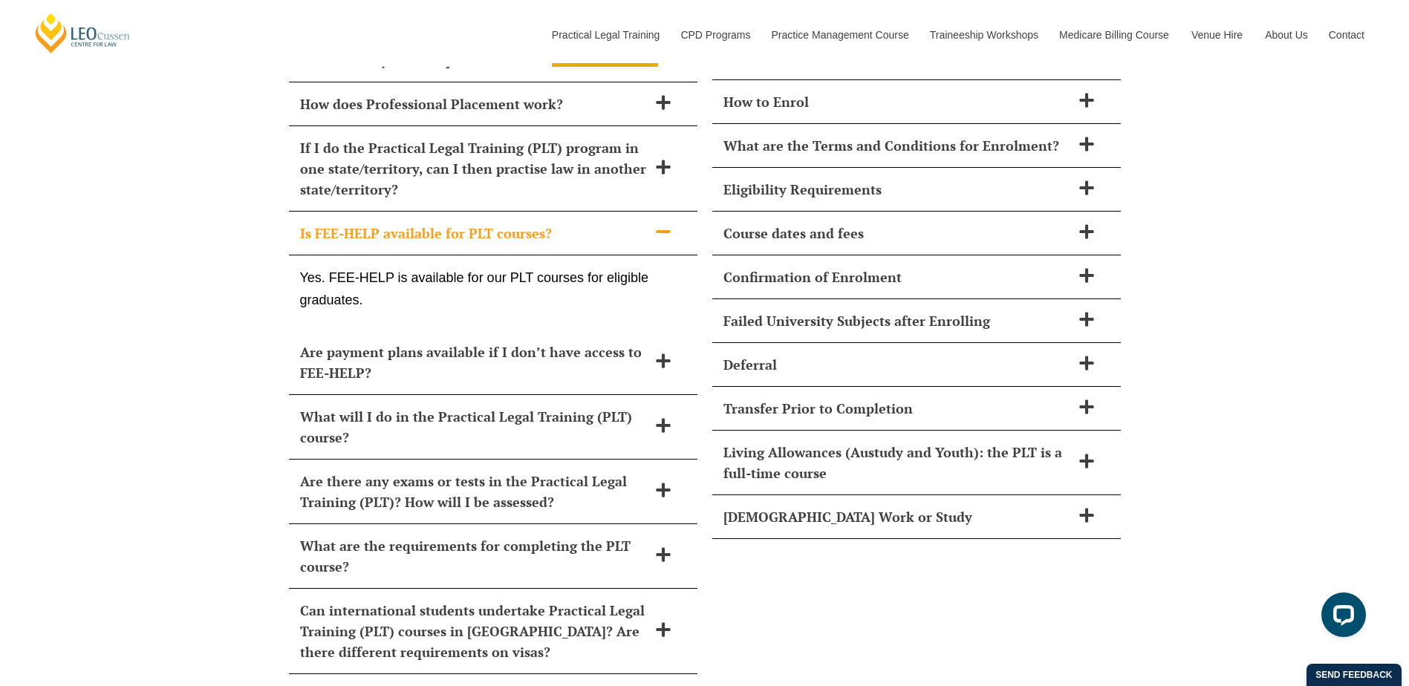
click at [615, 223] on h2 "Is FEE-HELP available for PLT courses?" at bounding box center [474, 233] width 348 height 21
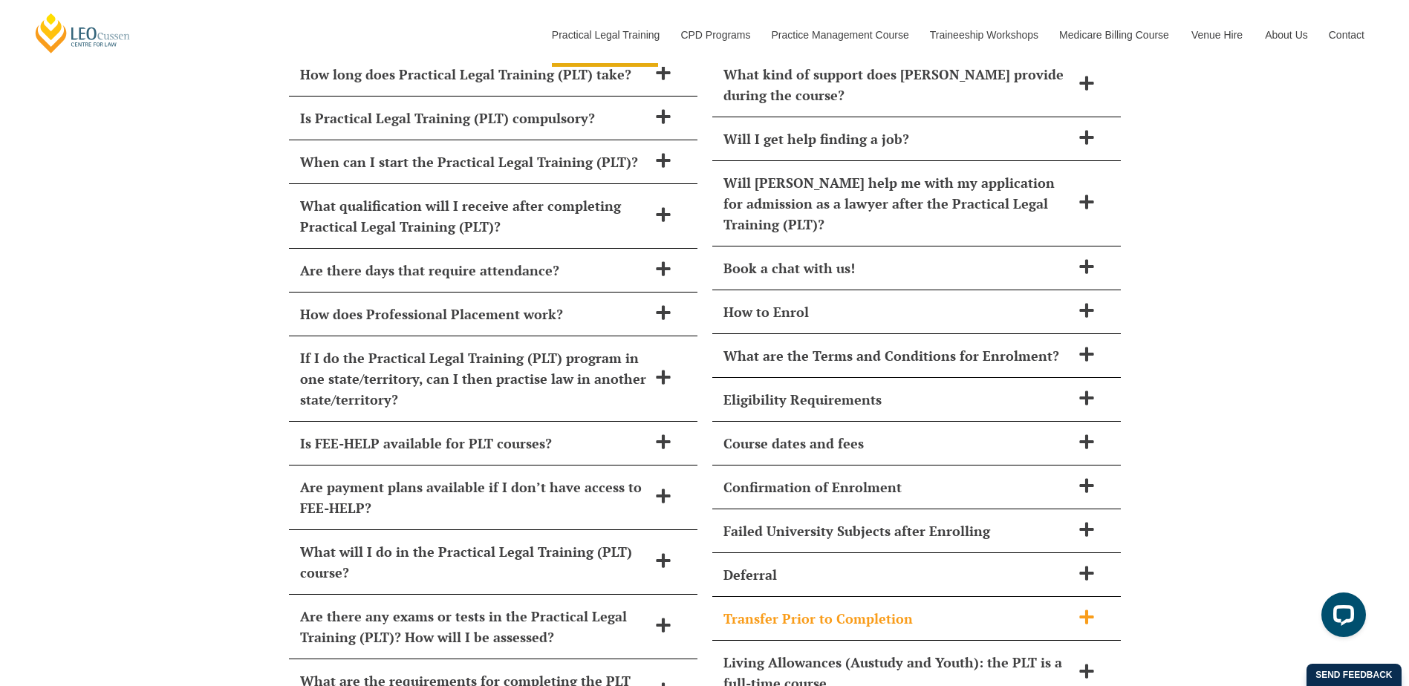
scroll to position [6141, 0]
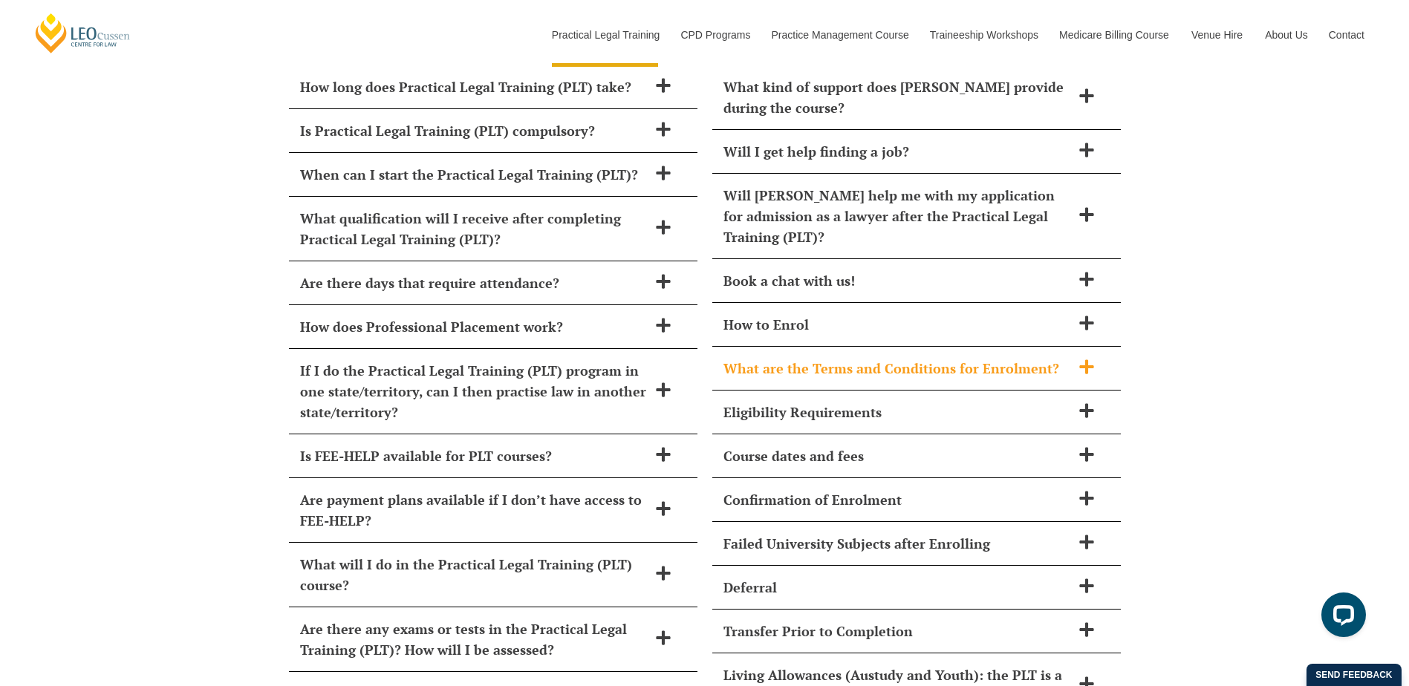
click at [987, 358] on h2 "What are the Terms and Conditions for Enrolment?" at bounding box center [897, 368] width 348 height 21
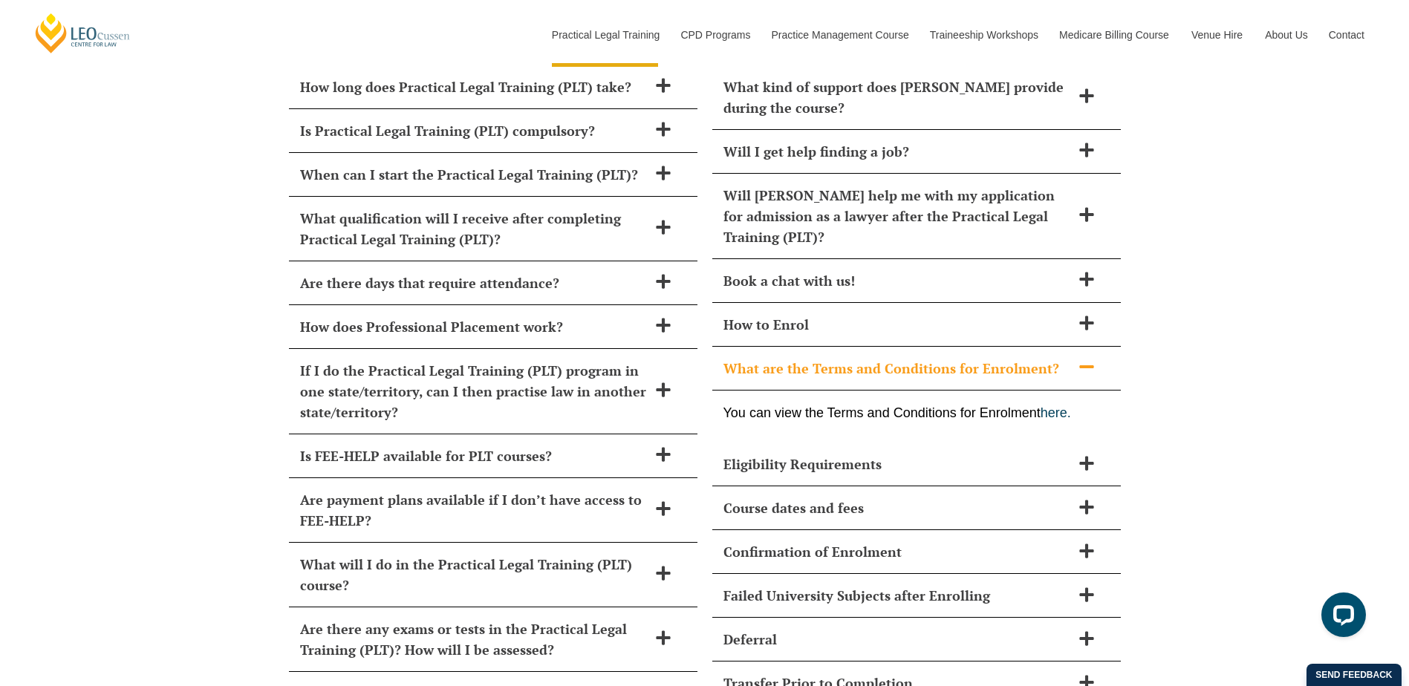
click at [987, 358] on h2 "What are the Terms and Conditions for Enrolment?" at bounding box center [897, 368] width 348 height 21
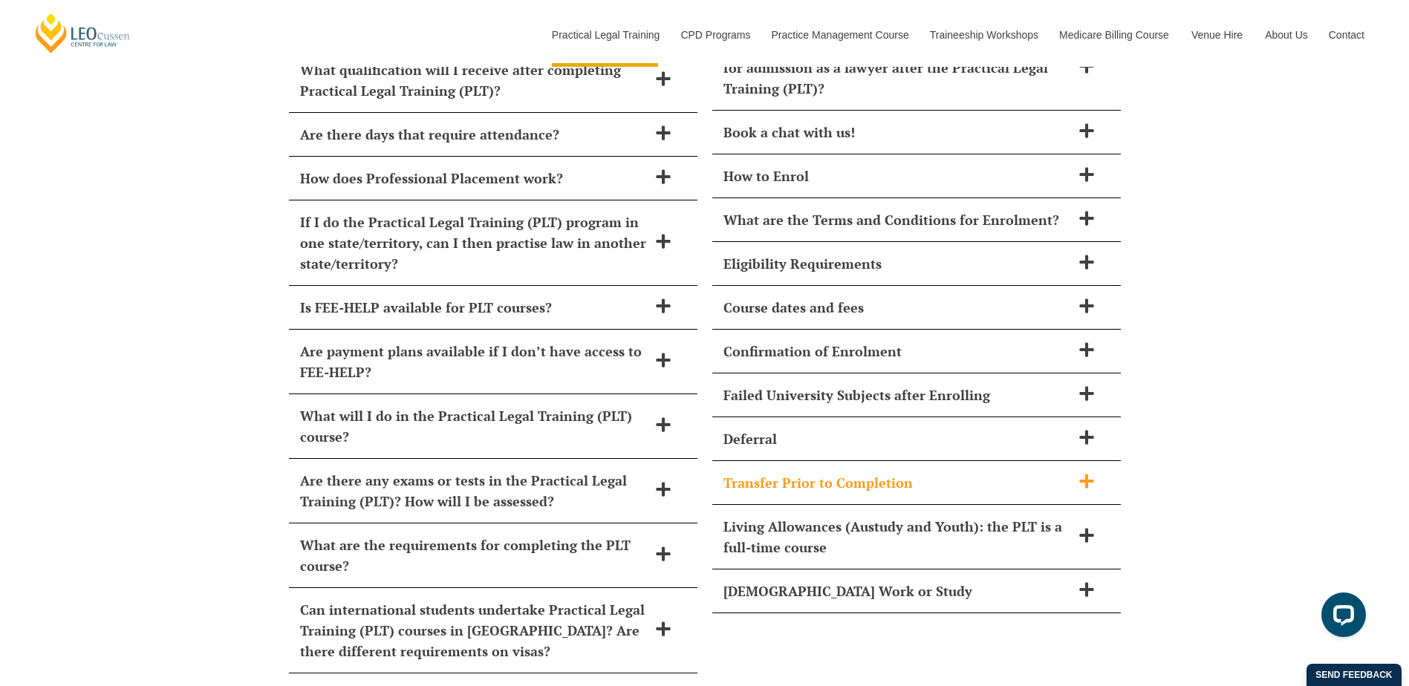
scroll to position [6364, 0]
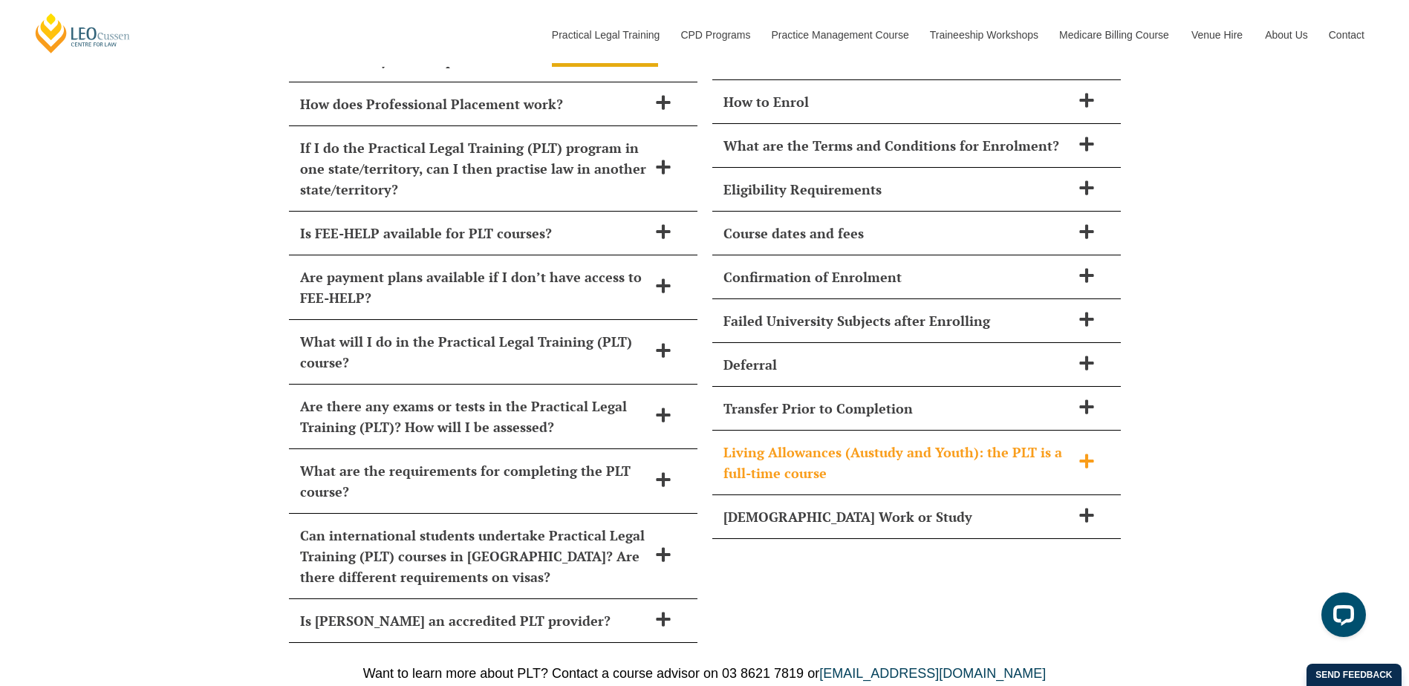
click at [995, 442] on h2 "Living Allowances (Austudy and Youth): the PLT is a full-time course" at bounding box center [897, 463] width 348 height 42
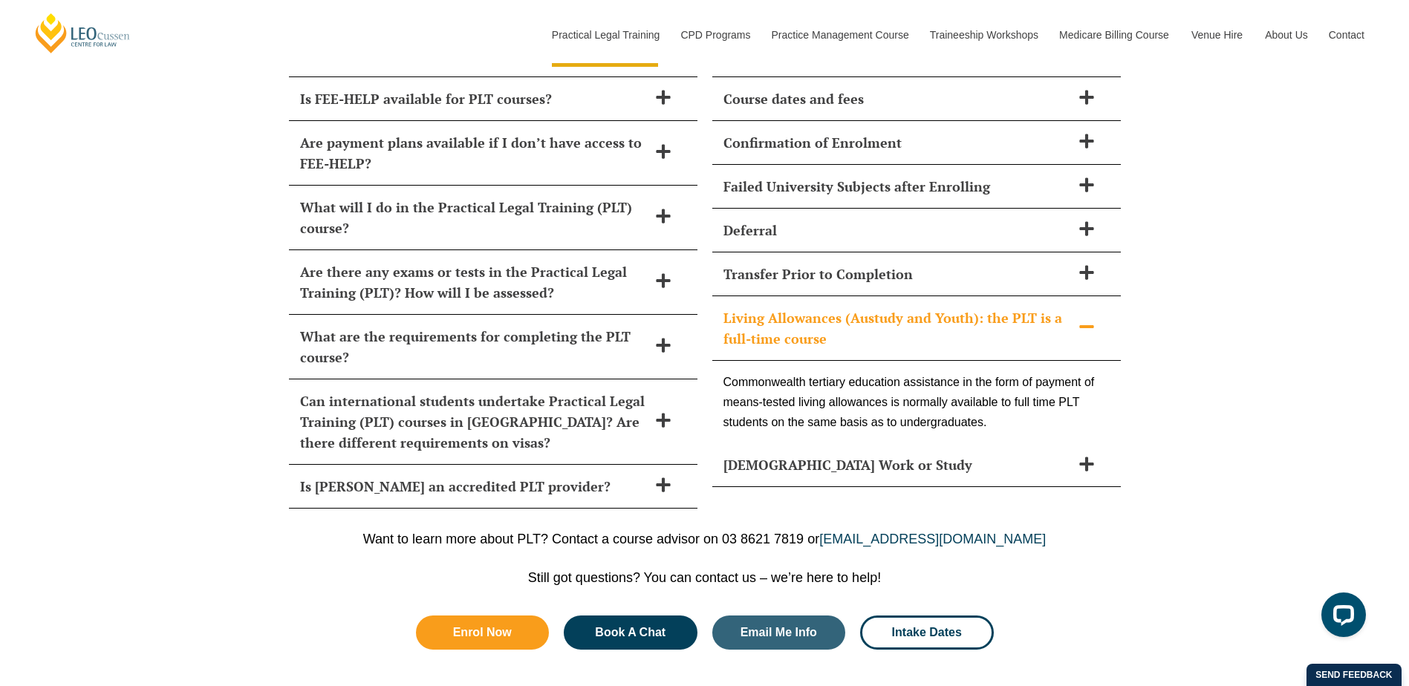
scroll to position [6512, 0]
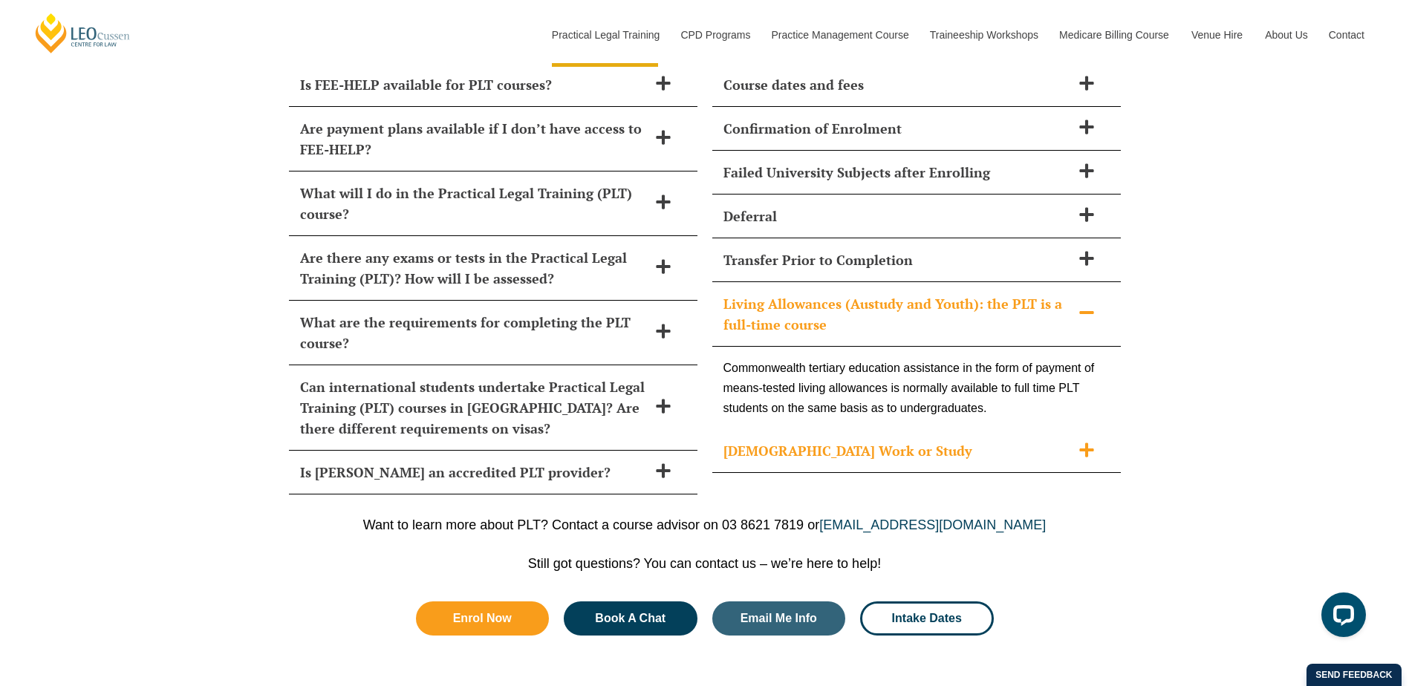
click at [1060, 440] on h2 "Part-Time Work or Study" at bounding box center [897, 450] width 348 height 21
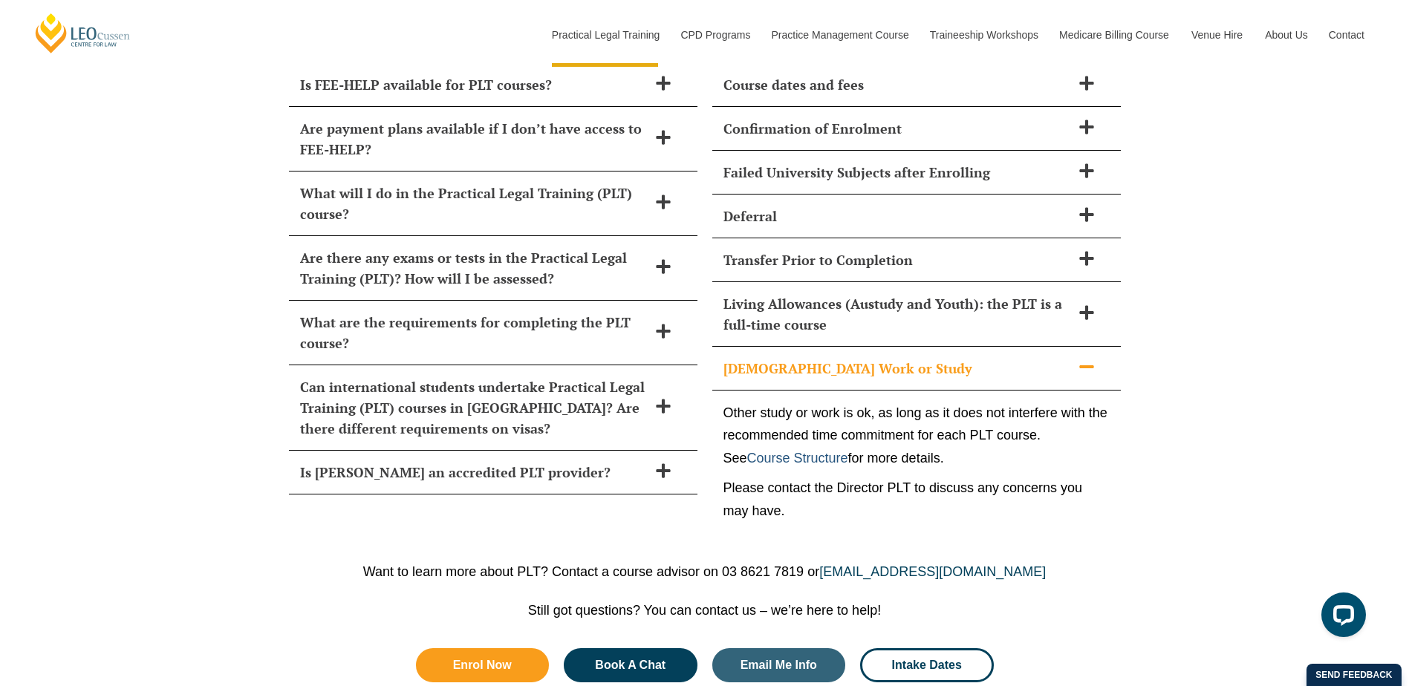
click at [809, 451] on link "Course Structure" at bounding box center [797, 458] width 101 height 15
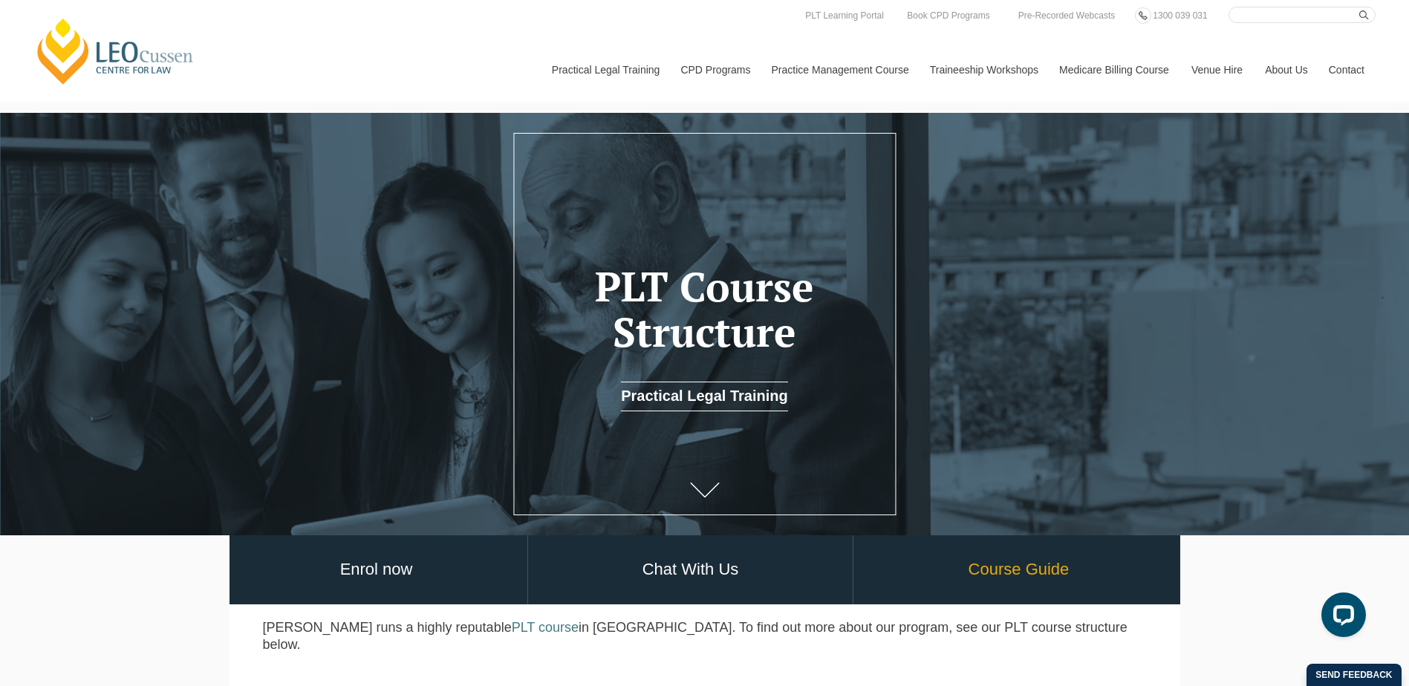
click at [1084, 592] on link "Course Guide" at bounding box center [1018, 570] width 330 height 69
